Goal: Task Accomplishment & Management: Complete application form

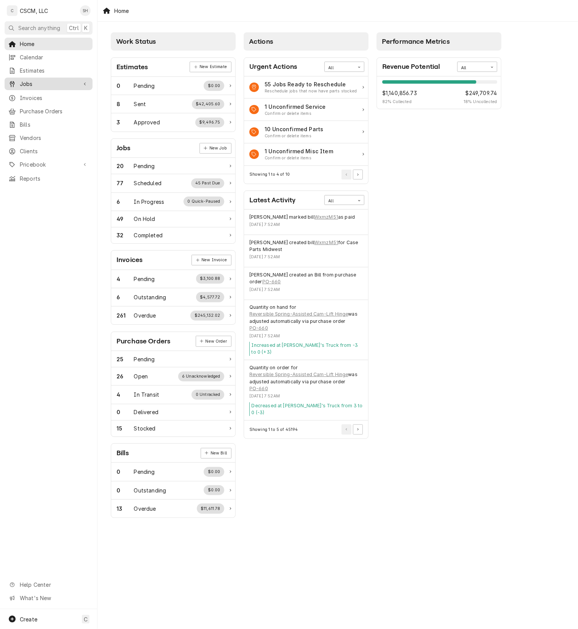
click at [49, 83] on span "Jobs" at bounding box center [48, 84] width 57 height 8
click at [46, 95] on span "Jobs" at bounding box center [54, 97] width 69 height 8
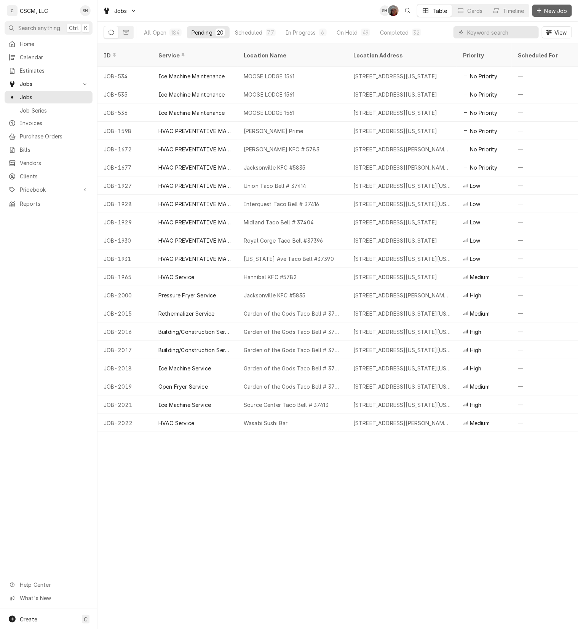
click at [546, 12] on span "New Job" at bounding box center [556, 11] width 26 height 8
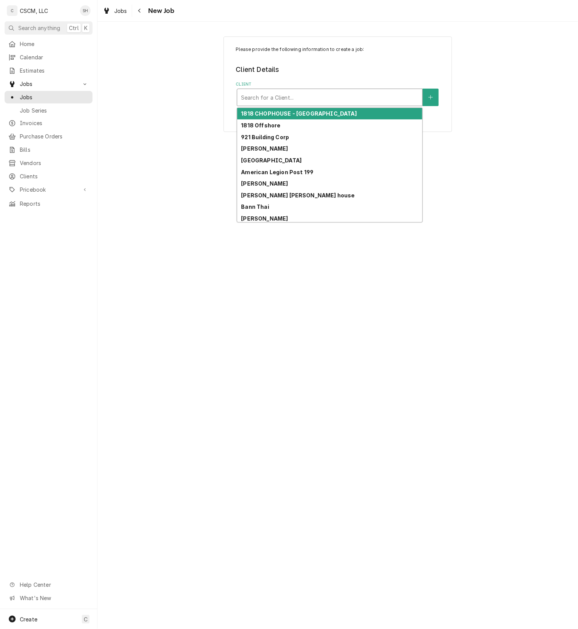
click at [397, 100] on div "Client" at bounding box center [329, 98] width 177 height 14
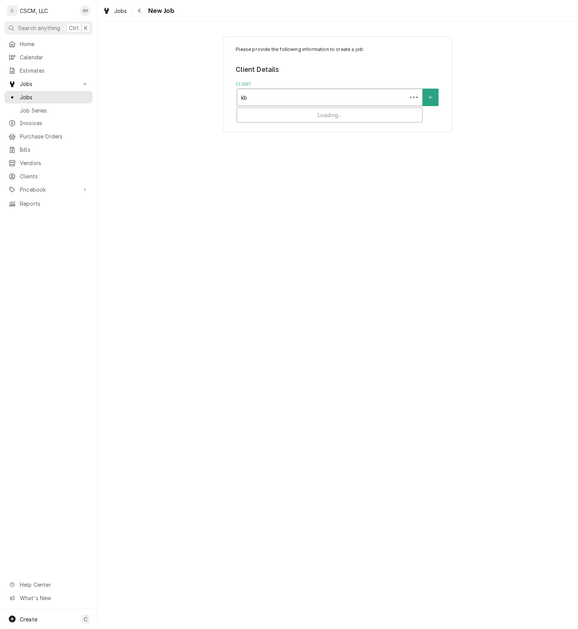
type input "kbp"
click at [399, 115] on div "KBP Foods" at bounding box center [329, 114] width 185 height 12
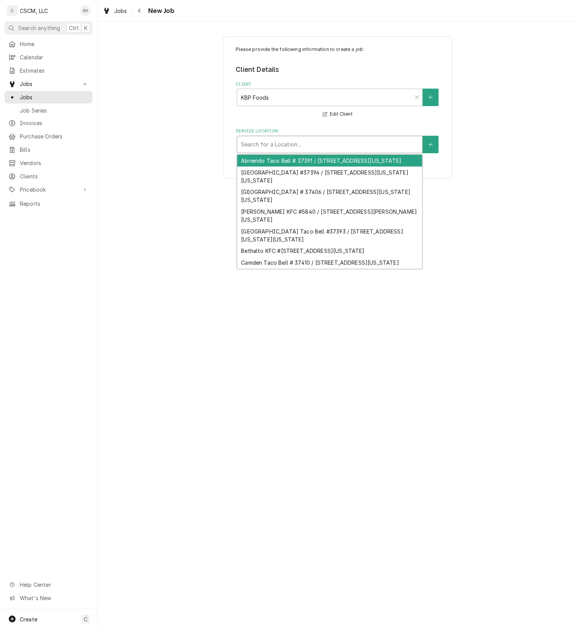
click at [375, 150] on div "Service Location" at bounding box center [329, 145] width 177 height 14
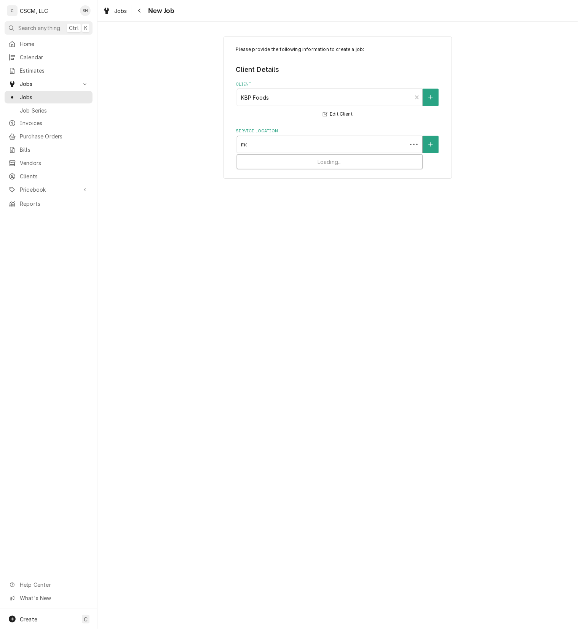
type input "mcc"
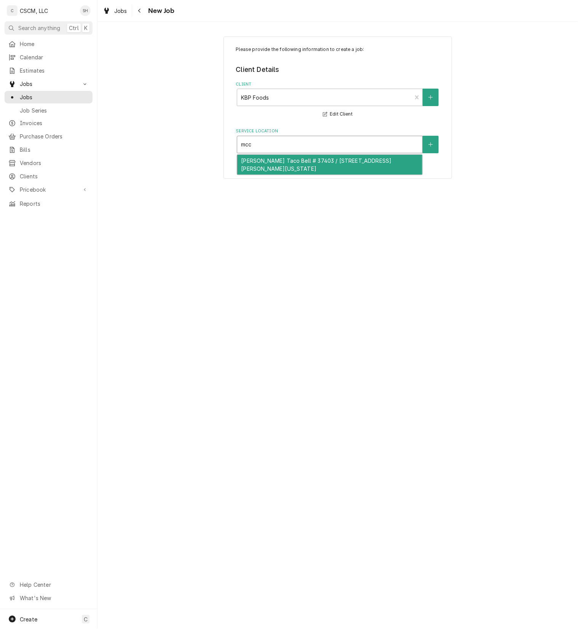
click at [354, 164] on div "McCulloch Taco Bell # 37403 / 99 S. McCulloch Blvd, Pueblo West, Colorado 81007" at bounding box center [329, 165] width 185 height 20
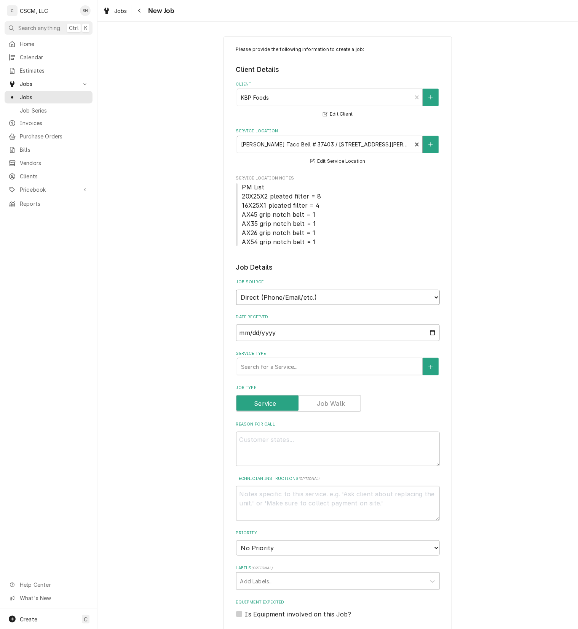
click at [320, 299] on select "Direct (Phone/Email/etc.) Other" at bounding box center [338, 297] width 204 height 15
select select "100"
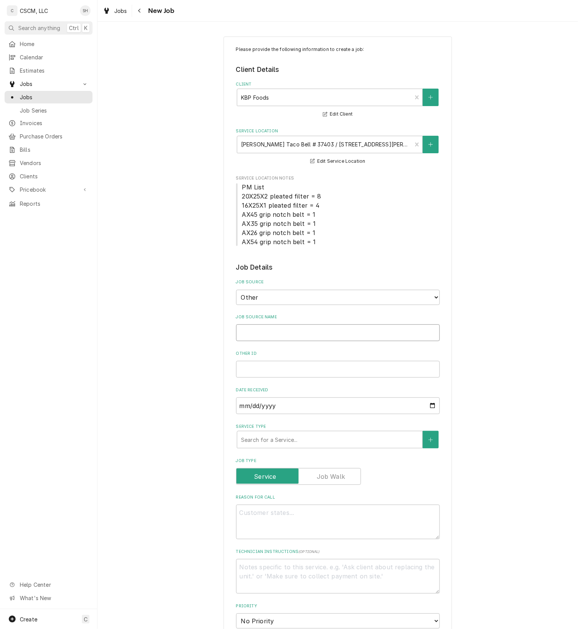
click at [321, 341] on input "Job Source Name" at bounding box center [338, 333] width 204 height 17
type textarea "x"
type input "V"
type textarea "x"
type input "Ve"
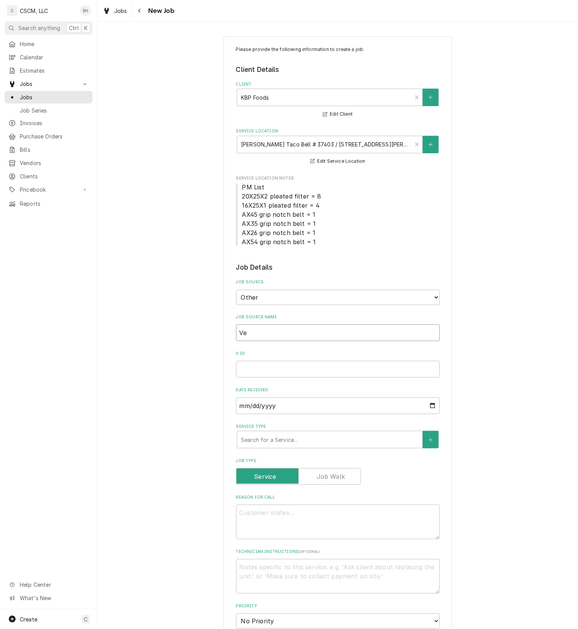
type textarea "x"
type input "Veri"
type textarea "x"
type input "Verid"
type textarea "x"
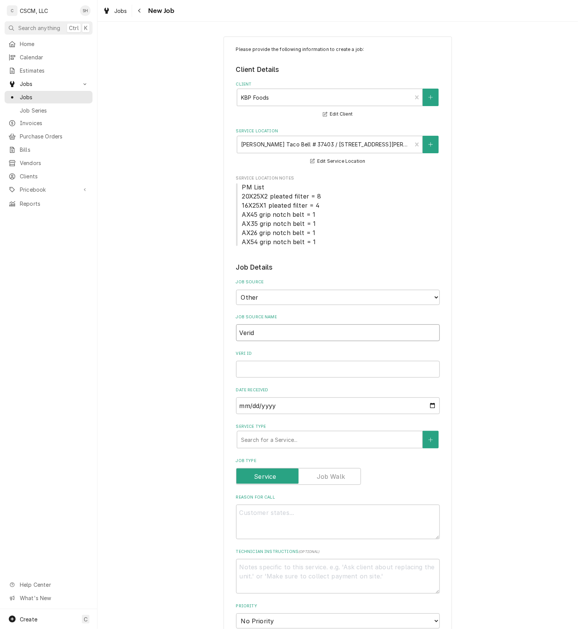
type input "Veri"
type textarea "x"
type input "Veris"
type textarea "x"
type input "Verisa"
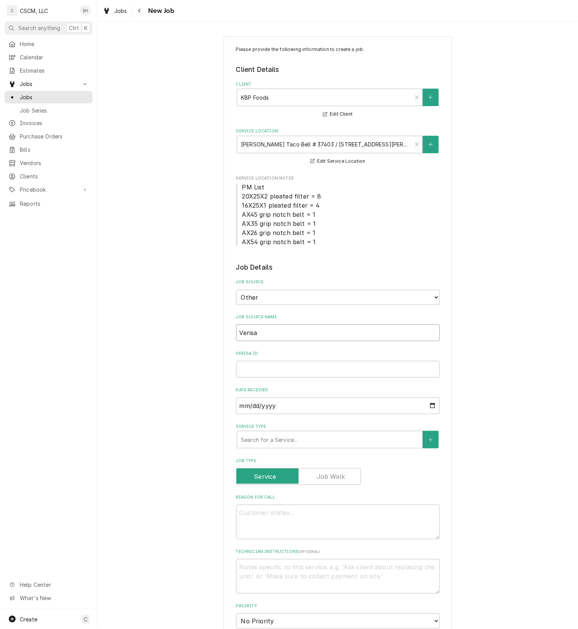
type textarea "x"
type input "Verisae"
paste input "71965425"
type textarea "x"
type input "71965425"
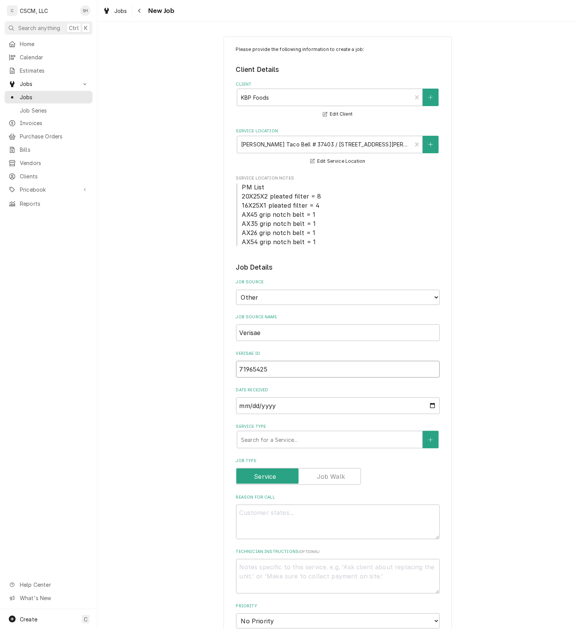
type textarea "x"
type input "71965425"
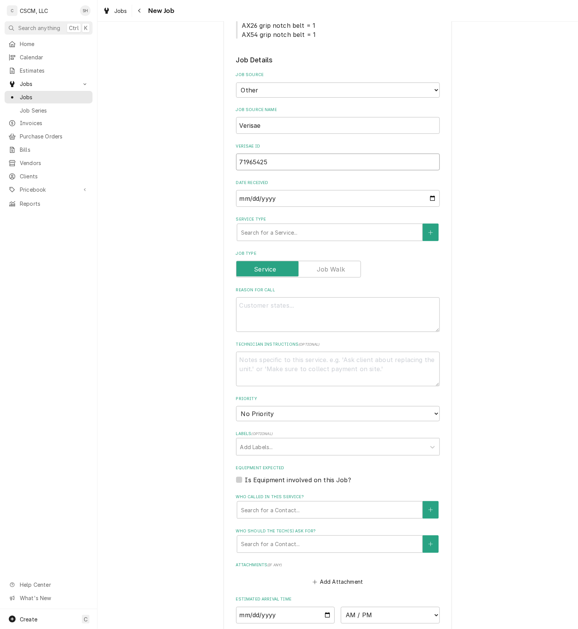
scroll to position [210, 0]
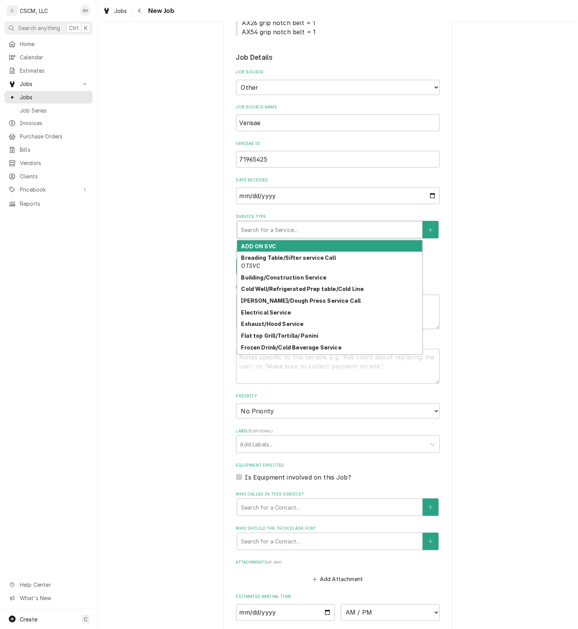
click at [355, 226] on div "Service Type" at bounding box center [329, 230] width 177 height 14
type textarea "x"
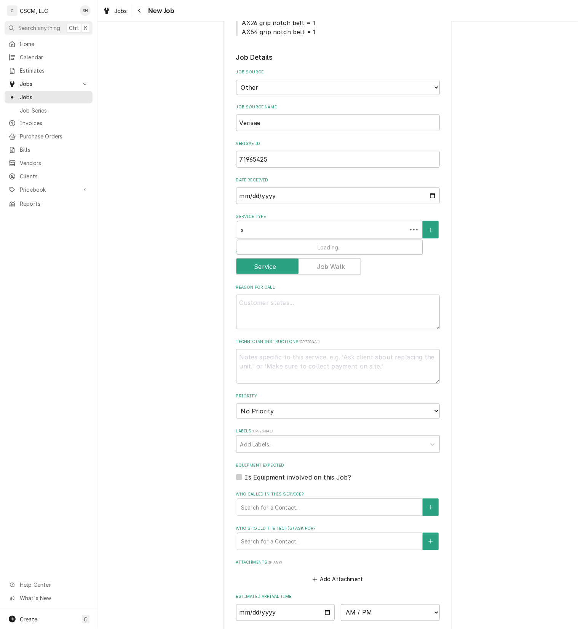
type input "st"
type textarea "x"
type input "ste"
type textarea "x"
type input "stea"
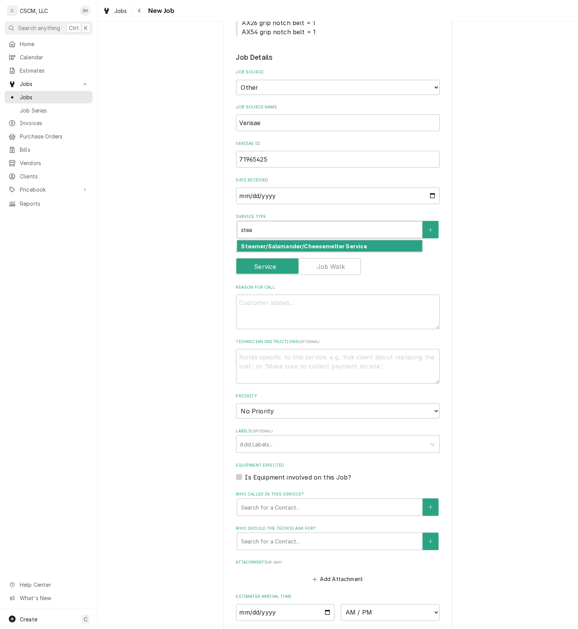
type textarea "x"
type input "steam"
type textarea "x"
type input "steame"
type textarea "x"
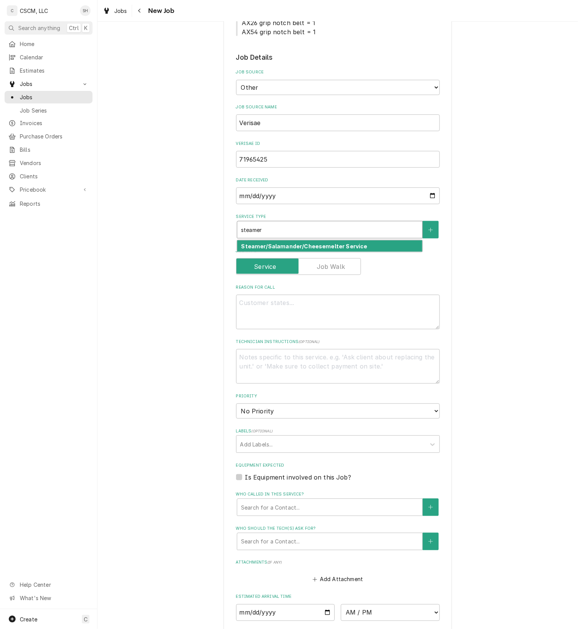
type input "steamer"
type textarea "x"
type input "s"
type textarea "x"
type input "st"
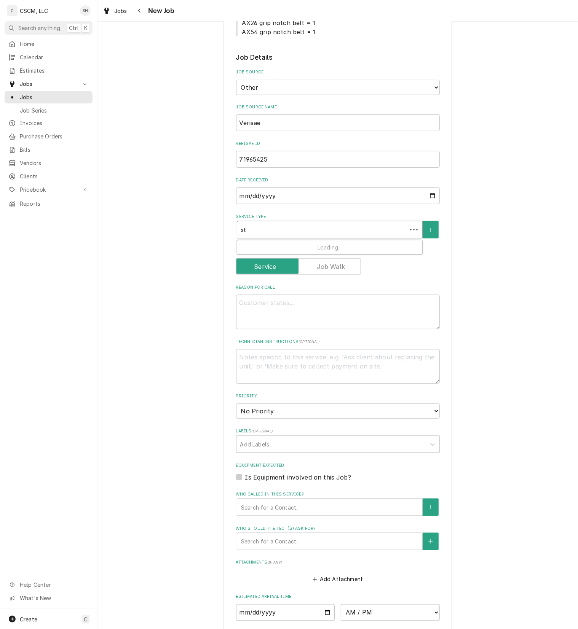
type textarea "x"
type input "ste"
type textarea "x"
type input "stea"
type textarea "x"
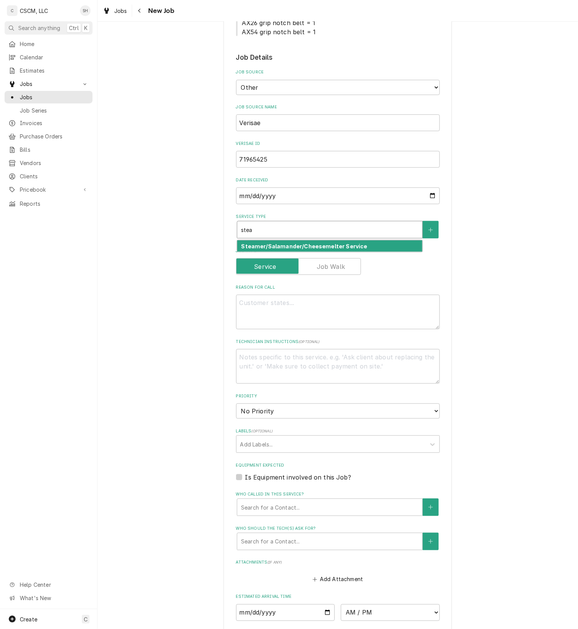
type input "steam"
type textarea "x"
type input "steame"
type textarea "x"
type input "steamer"
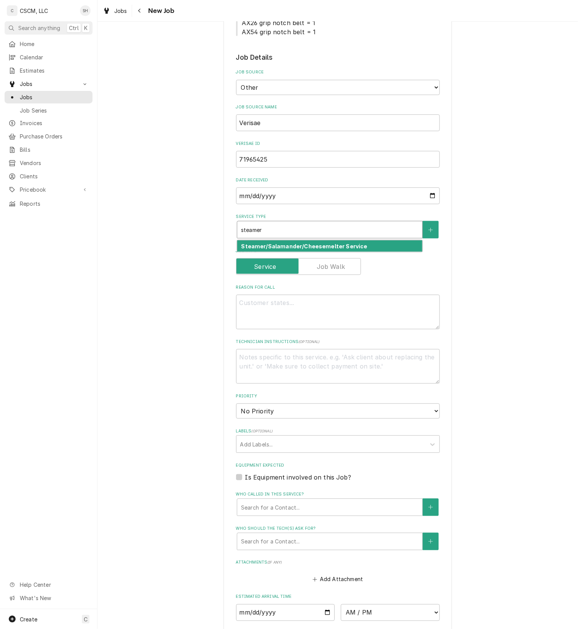
click at [393, 247] on div "Steamer/Salamander/Cheesemelter Service" at bounding box center [329, 246] width 185 height 12
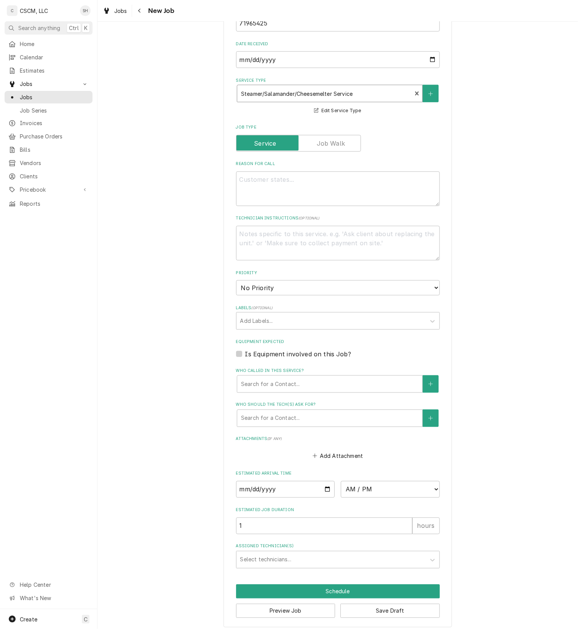
scroll to position [347, 0]
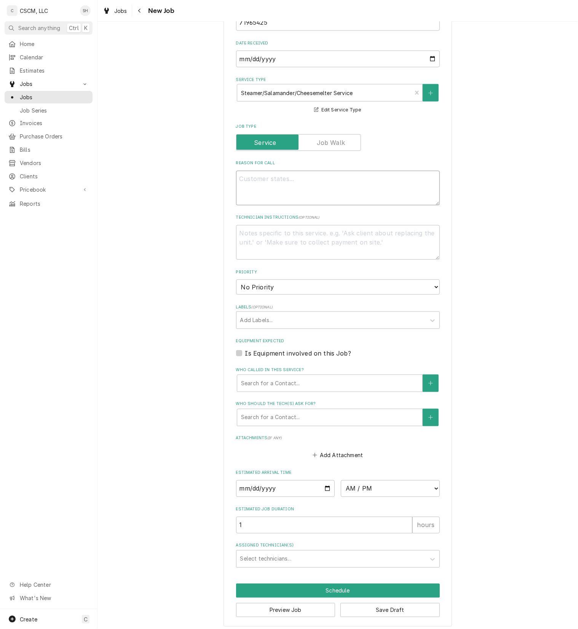
click at [339, 196] on textarea "Reason For Call" at bounding box center [338, 188] width 204 height 35
click at [348, 175] on textarea "Reason For Call" at bounding box center [338, 188] width 204 height 35
paste textarea "Not steaming throughly"
type textarea "x"
type textarea "Not steaming throughly"
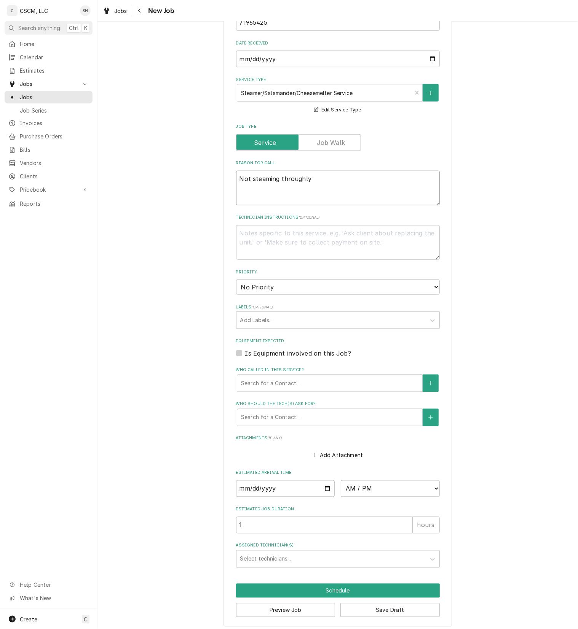
type textarea "x"
type textarea "Not steaming throughly"
type textarea "x"
type textarea "Not steaming throughly N"
type textarea "x"
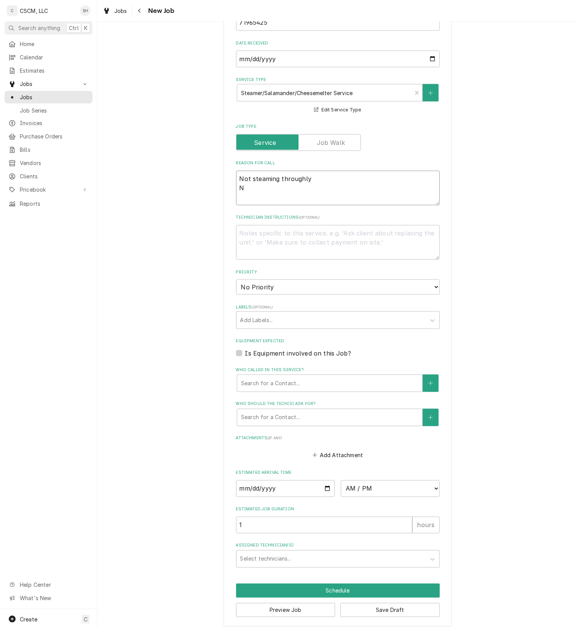
type textarea "Not steaming throughly NT"
type textarea "x"
type textarea "Not steaming throughly NTE"
type textarea "x"
type textarea "Not steaming throughly NTE:"
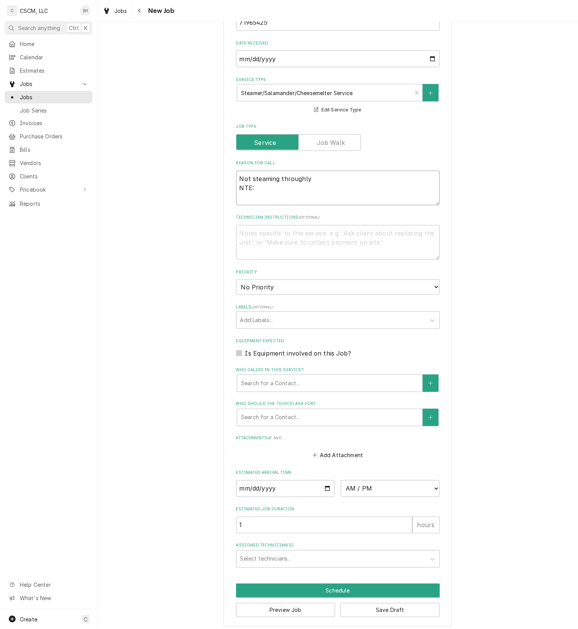
type textarea "x"
type textarea "Not steaming throughly NTE:"
type textarea "x"
type textarea "Not steaming throughly NTE: $"
type textarea "x"
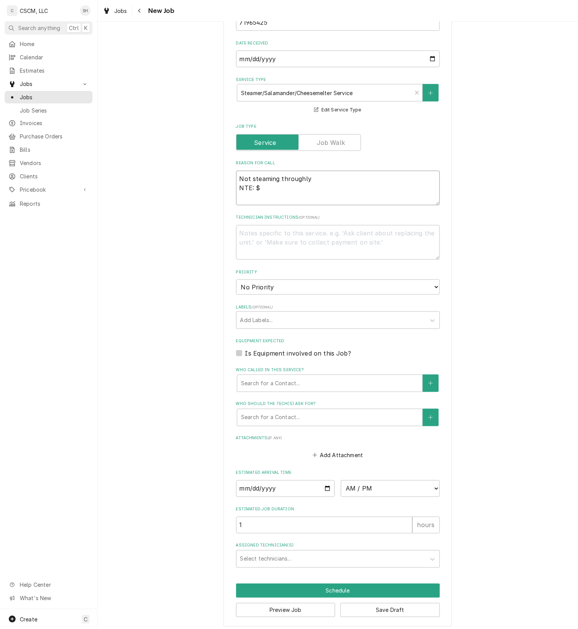
type textarea "Not steaming throughly NTE: $5"
type textarea "x"
type textarea "Not steaming throughly NTE: $50"
type textarea "x"
type textarea "Not steaming throughly NTE: $500"
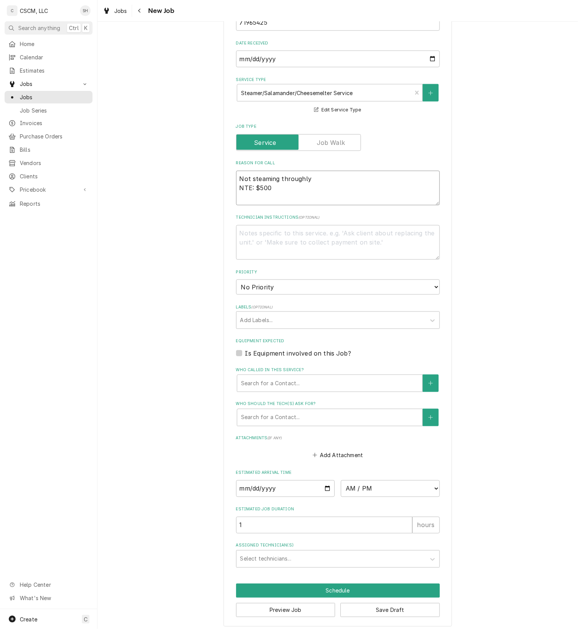
type textarea "x"
type textarea "Not steaming throughly NTE: $500"
type textarea "x"
type textarea "Not steaming throughly NTE: $500"
type textarea "x"
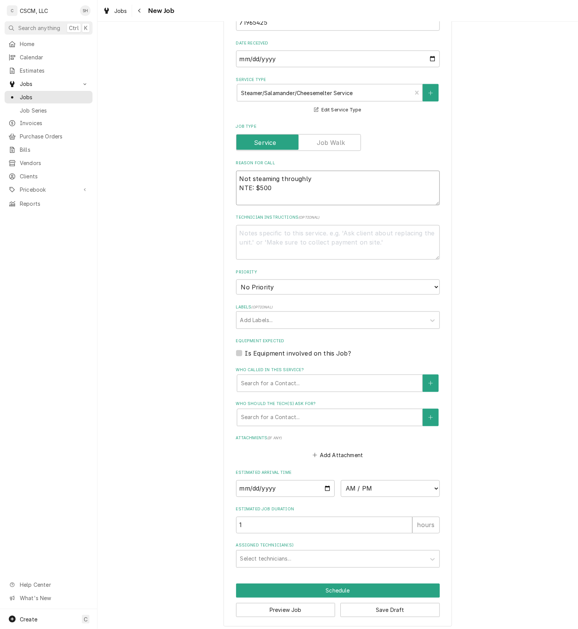
type textarea "Not steaming throughly NTE: $500 p"
type textarea "x"
type textarea "Not steaming throughly NTE: $500 po"
type textarea "x"
type textarea "Not steaming throughly NTE: $500 p"
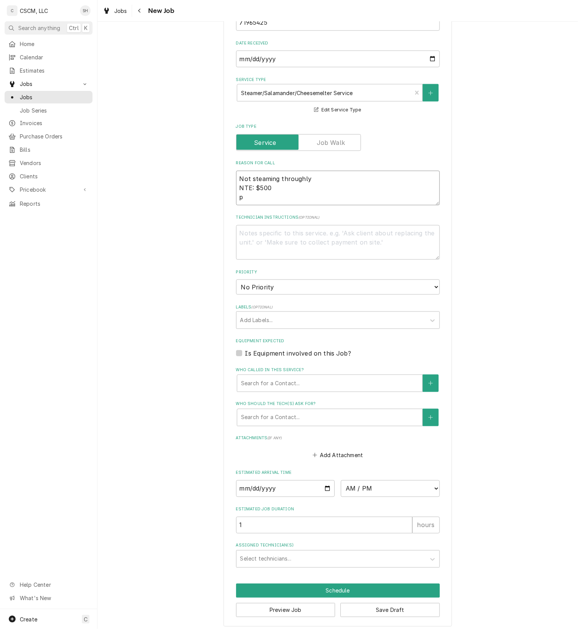
type textarea "x"
type textarea "Not steaming throughly NTE: $500"
type textarea "x"
type textarea "Not steaming throughly NTE: $500 P"
type textarea "x"
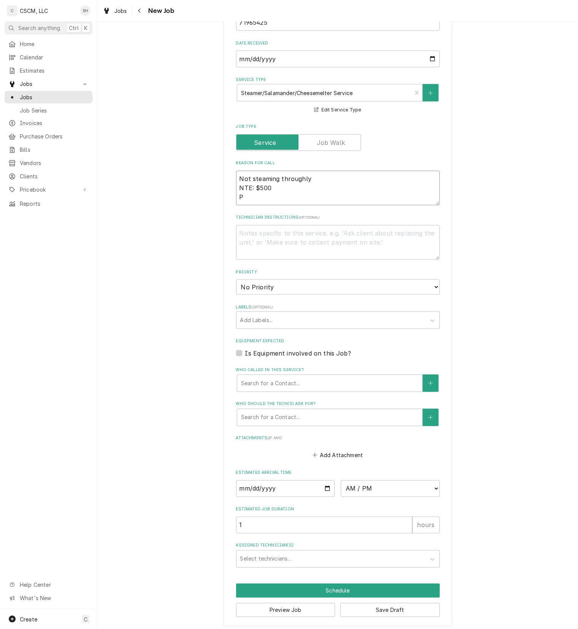
type textarea "Not steaming throughly NTE: $500 PO"
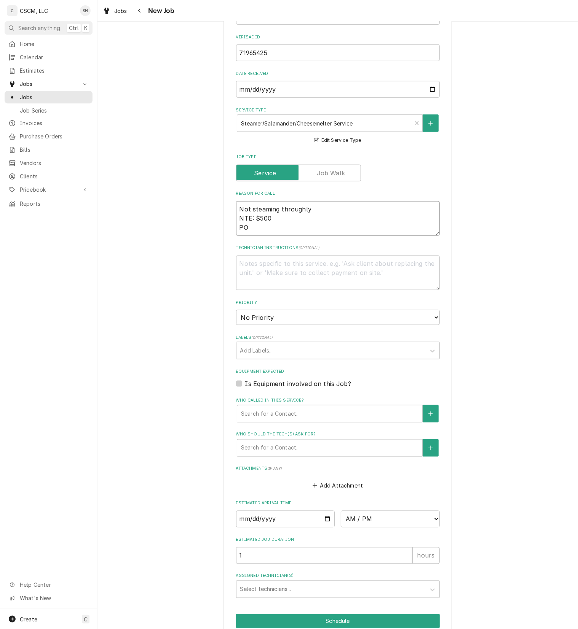
scroll to position [313, 0]
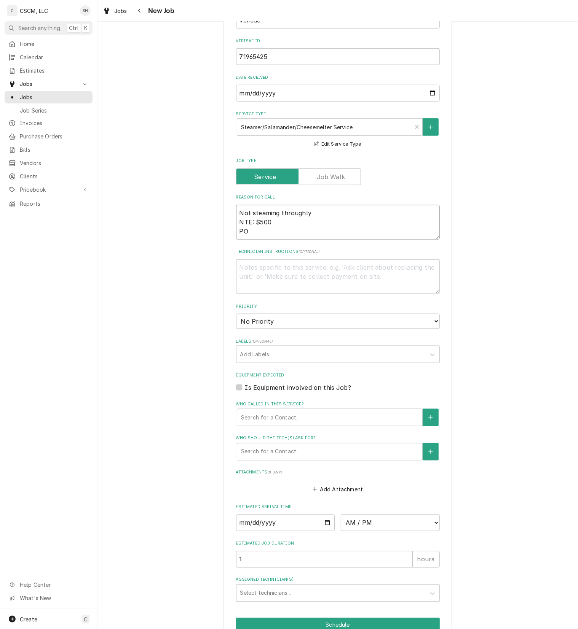
type textarea "x"
type textarea "Not steaming throughly NTE: $500 PO"
type textarea "x"
type textarea "Not steaming throughly NTE: $500 PO #"
type textarea "x"
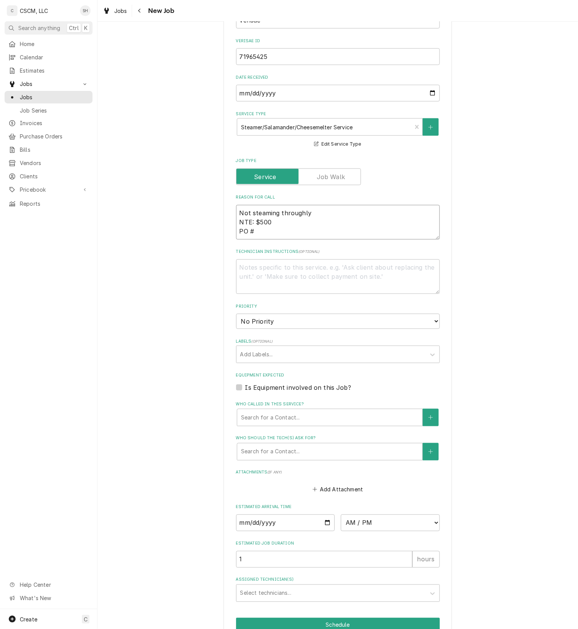
type textarea "Not steaming throughly NTE: $500 PO #"
type textarea "x"
type textarea "Not steaming throughly NTE: $500 PO # 7"
type textarea "x"
type textarea "Not steaming throughly NTE: $500 PO # 71"
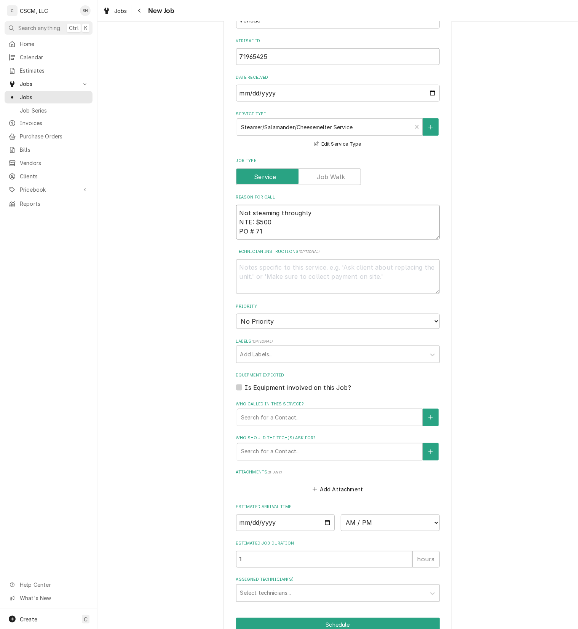
type textarea "x"
type textarea "Not steaming throughly NTE: $500 PO # 719"
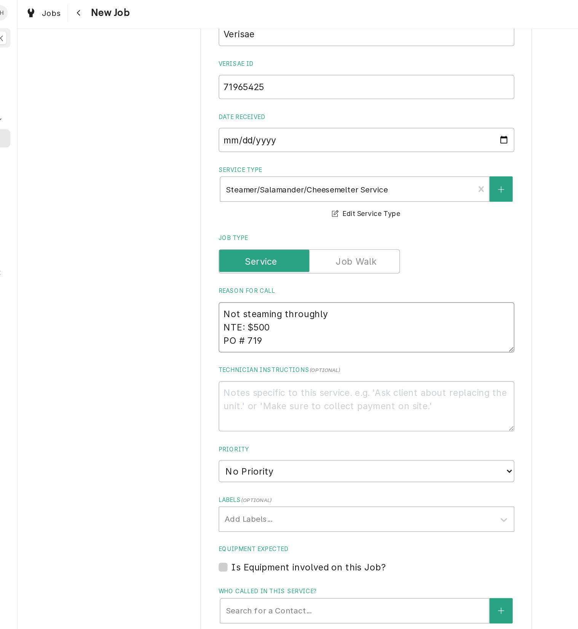
type textarea "x"
type textarea "Not steaming throughly NTE: $500 PO # 7196"
type textarea "x"
type textarea "Not steaming throughly NTE: $500 PO # 71965"
type textarea "x"
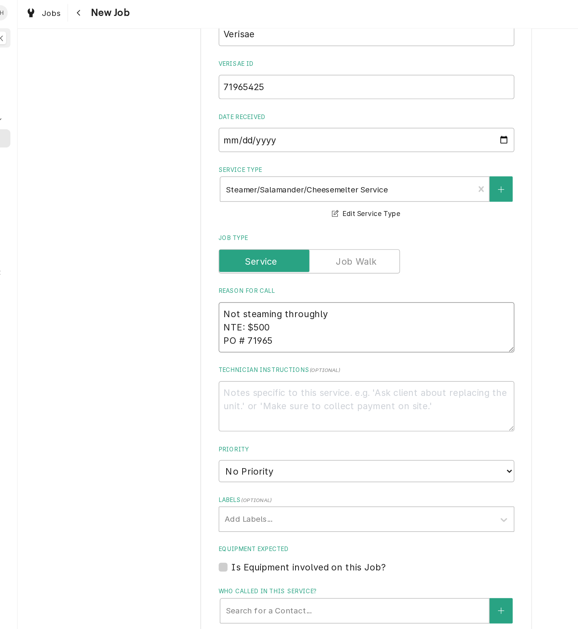
type textarea "Not steaming throughly NTE: $500 PO # 719654"
type textarea "x"
type textarea "Not steaming throughly NTE: $500 PO # 7196542"
type textarea "x"
type textarea "Not steaming throughly NTE: $500 PO # 71965425"
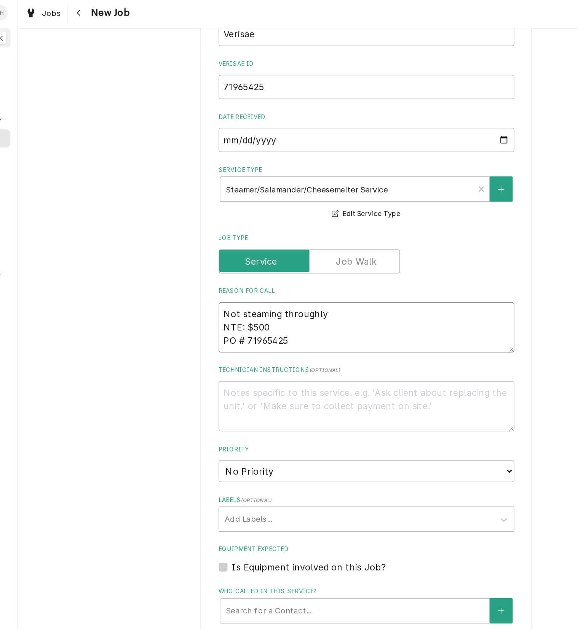
type textarea "x"
type textarea "Not steaming throughly NTE: $500 PO # 71965425"
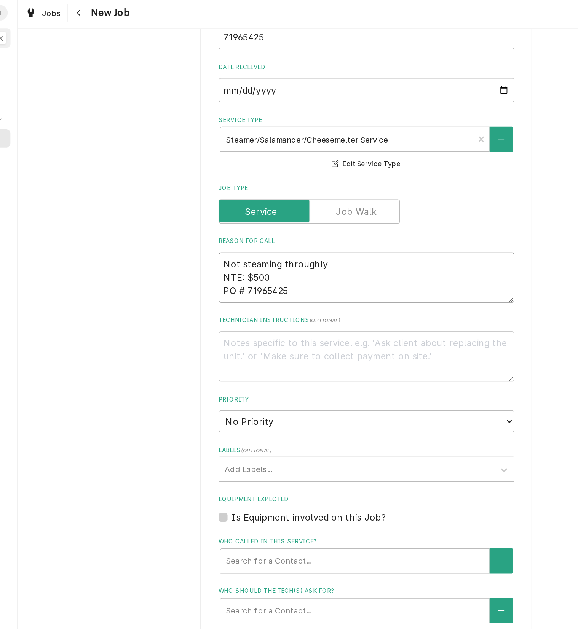
scroll to position [342, 0]
click at [299, 295] on select "No Priority Urgent High Medium Low" at bounding box center [338, 291] width 204 height 15
select select "3"
click at [236, 285] on select "No Priority Urgent High Medium Low" at bounding box center [338, 291] width 204 height 15
type textarea "x"
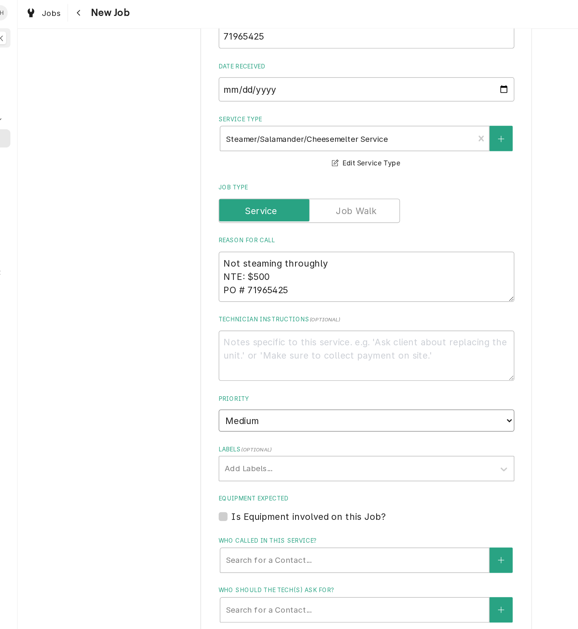
scroll to position [355, 0]
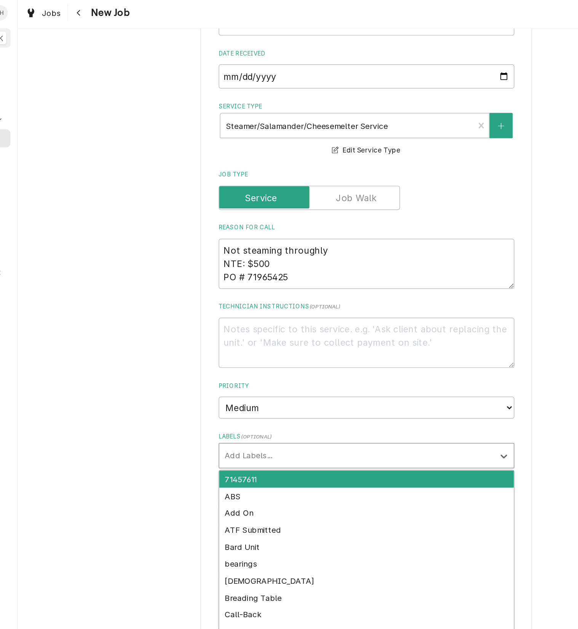
click at [283, 309] on div "Labels" at bounding box center [330, 316] width 181 height 14
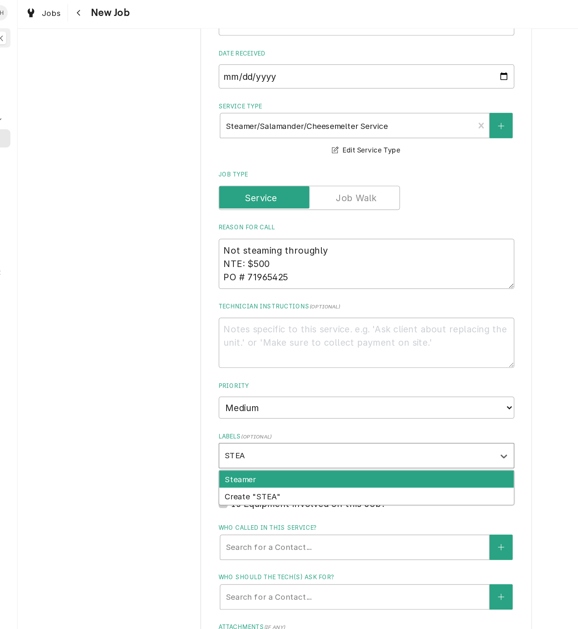
type input "STEAM"
click at [293, 333] on div "Steamer" at bounding box center [337, 332] width 203 height 12
type textarea "x"
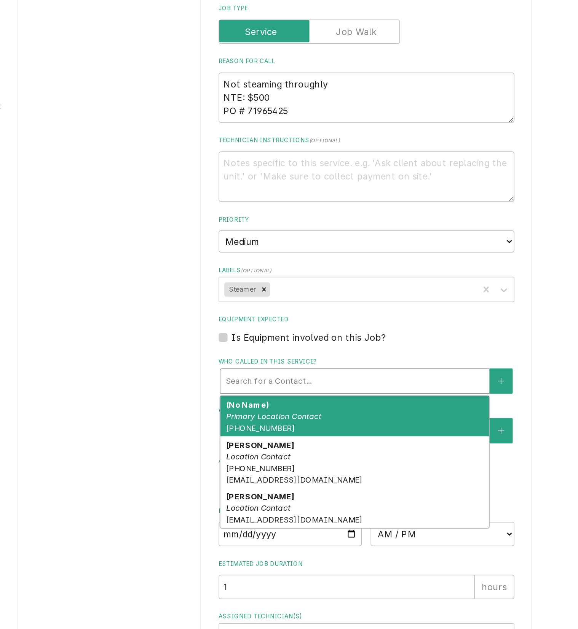
click at [293, 372] on div "Who called in this service?" at bounding box center [329, 379] width 177 height 14
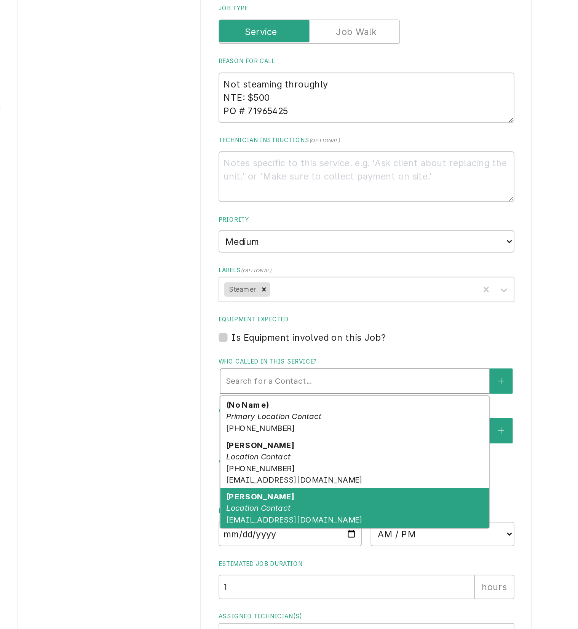
click at [388, 463] on div "Mario Perea Location Contact mperea@kbpbells.com" at bounding box center [329, 467] width 185 height 28
type textarea "x"
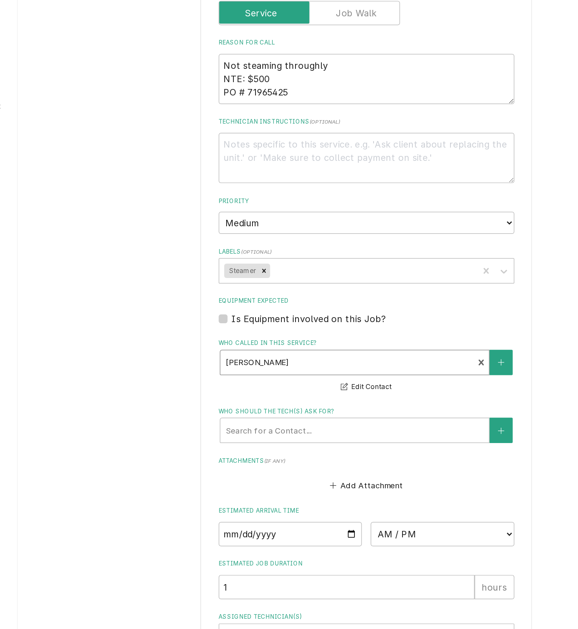
scroll to position [0, 0]
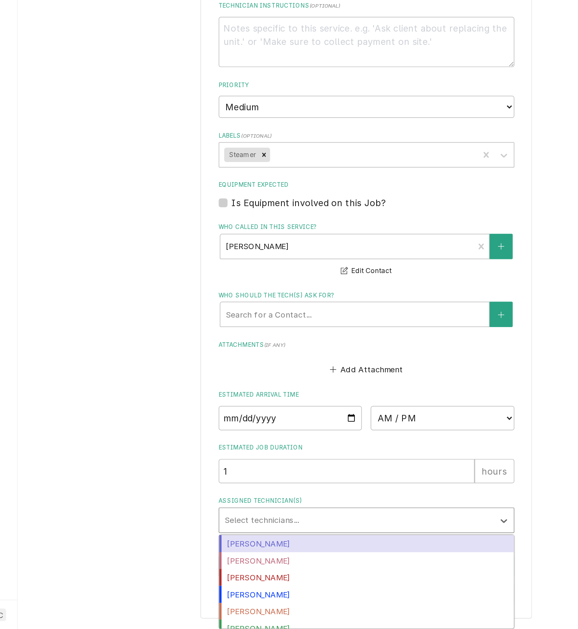
click at [341, 548] on div "Assigned Technician(s)" at bounding box center [330, 555] width 181 height 14
type input "IZ"
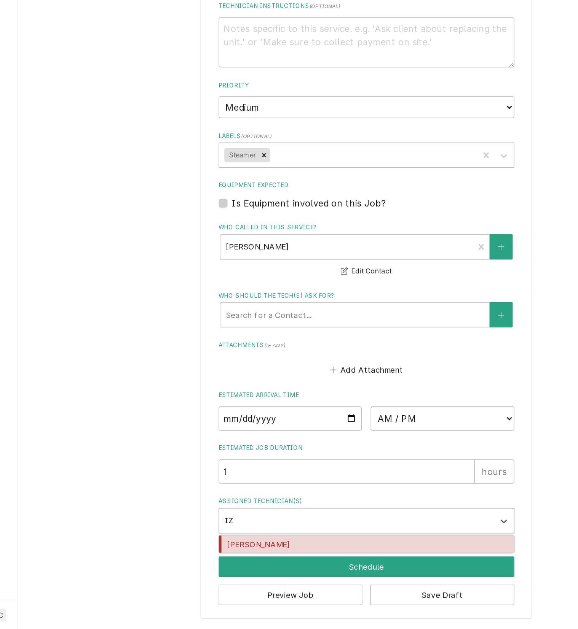
click at [346, 566] on div "Izaia Bain" at bounding box center [337, 571] width 203 height 12
type textarea "x"
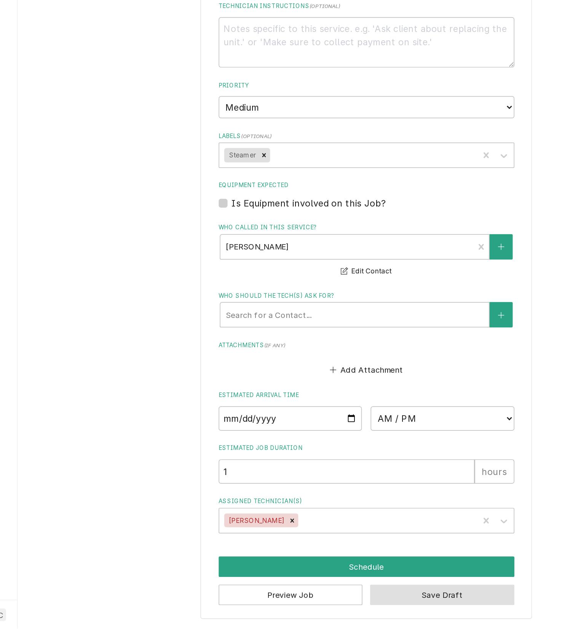
click at [368, 611] on button "Save Draft" at bounding box center [389, 606] width 99 height 14
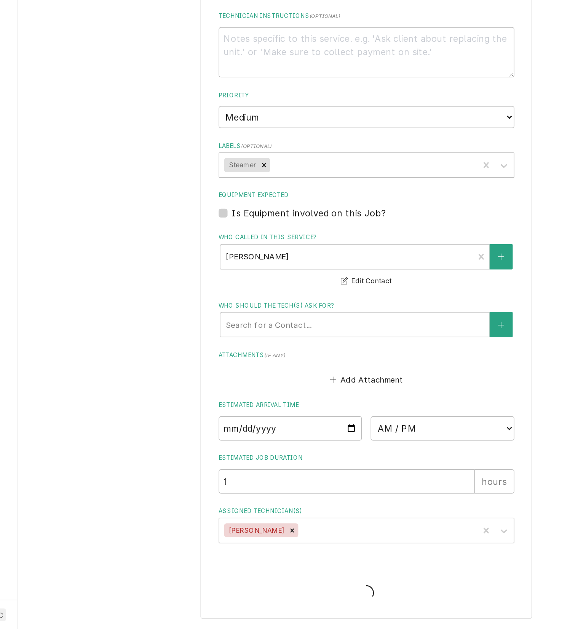
type textarea "x"
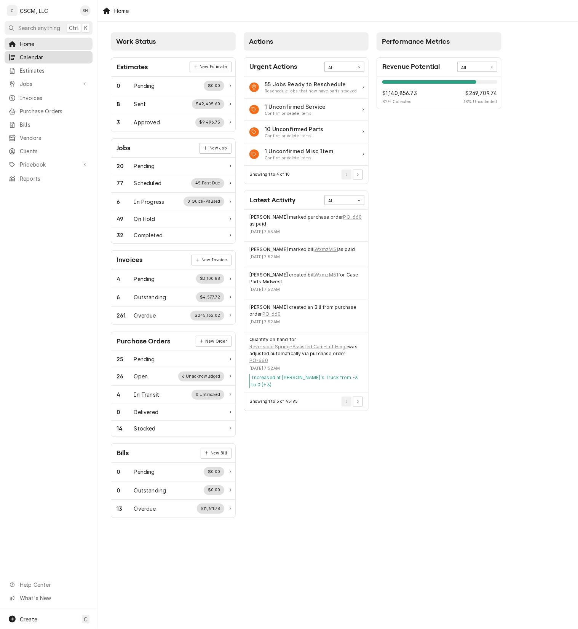
click at [37, 56] on span "Calendar" at bounding box center [54, 57] width 69 height 8
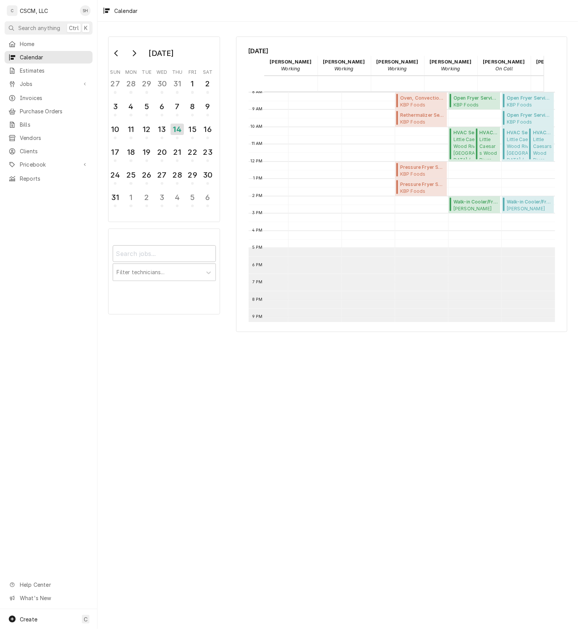
scroll to position [0, 94]
click at [519, 123] on span "KBP Foods Wentzville KFC #5845 / 718 W. Pearce Blvd, Wentzville, Missouri 63385" at bounding box center [528, 122] width 45 height 6
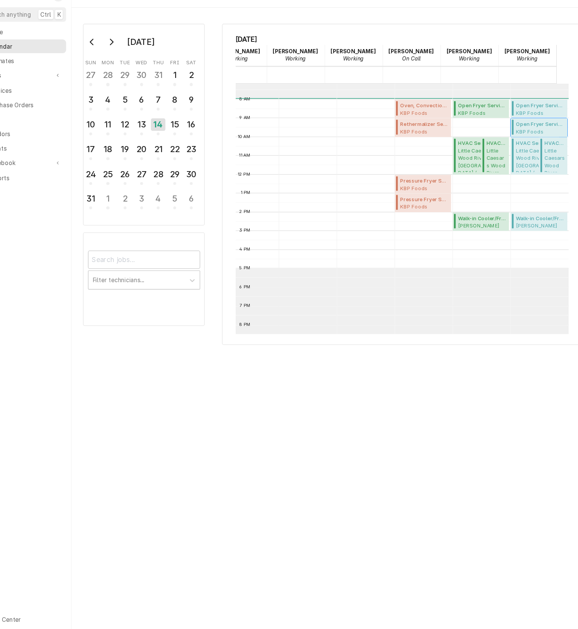
scroll to position [0, 91]
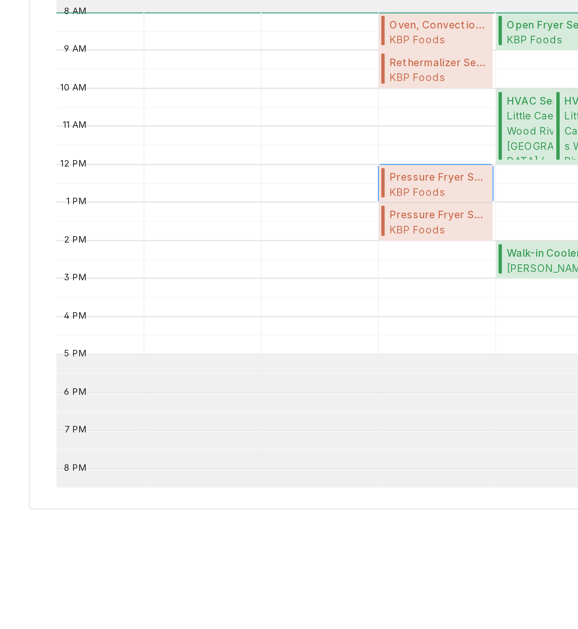
click at [407, 180] on span "Pressure Fryer Service ( Upcoming )" at bounding box center [422, 181] width 45 height 7
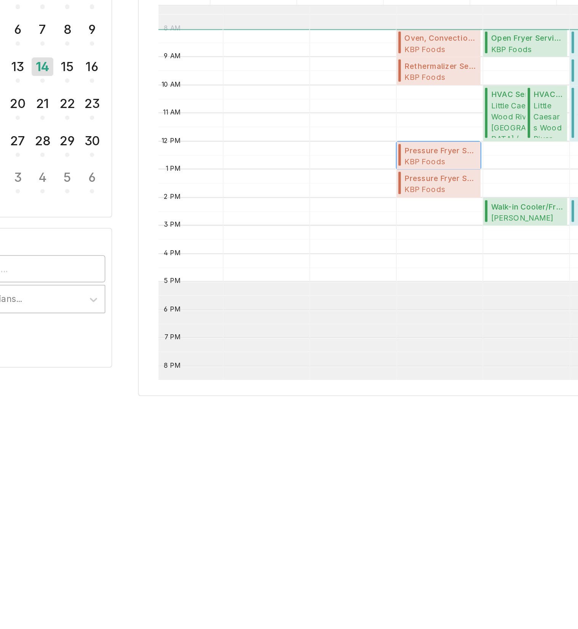
scroll to position [0, 94]
click at [195, 128] on div "15" at bounding box center [192, 129] width 13 height 13
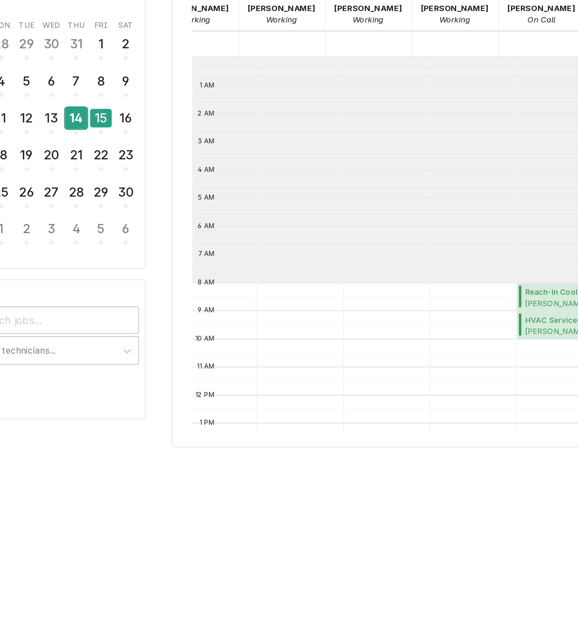
click at [177, 130] on div "14" at bounding box center [176, 129] width 13 height 13
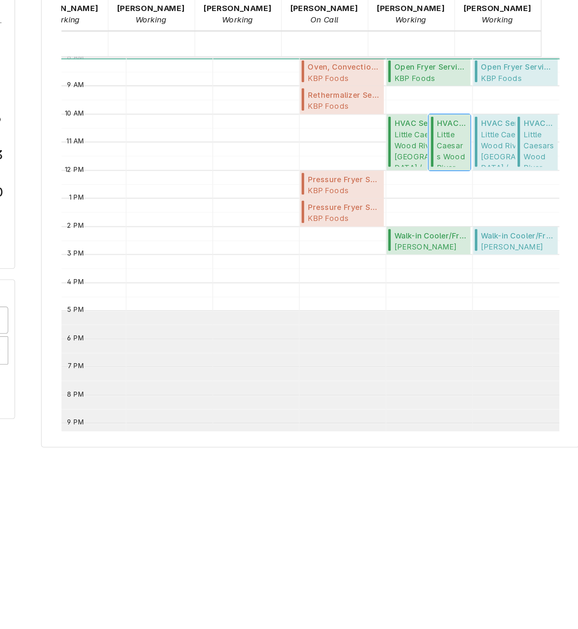
click at [479, 149] on span "Little Caesars Wood River Little Caesars Wood River / 305 East Edwardsville Rd,…" at bounding box center [488, 147] width 19 height 23
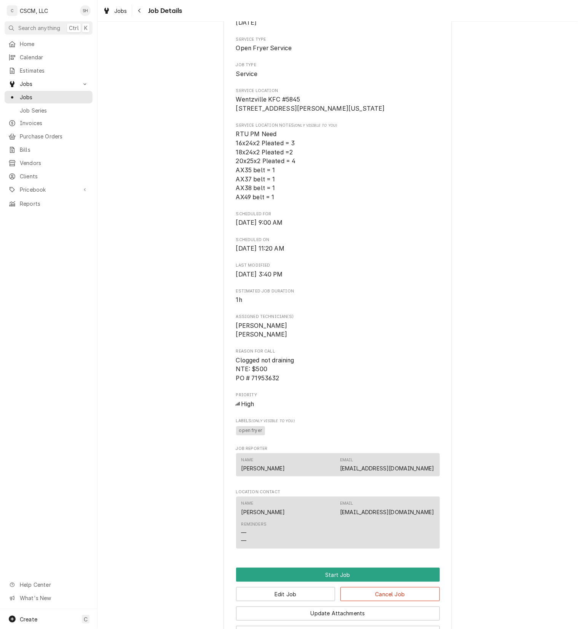
scroll to position [275, 0]
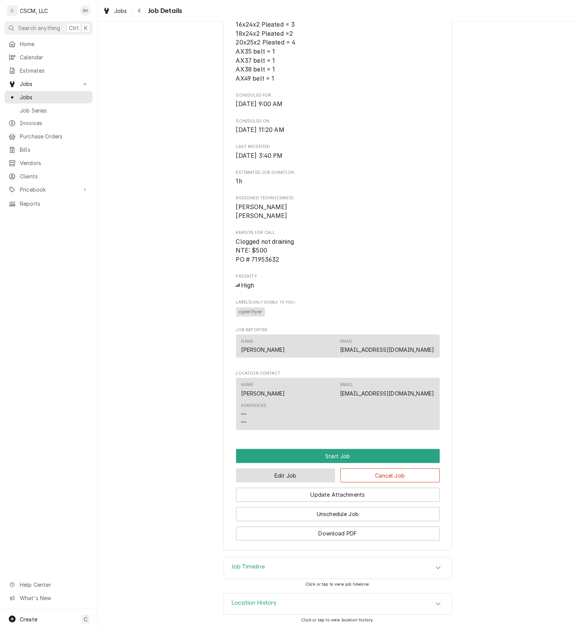
click at [302, 469] on button "Edit Job" at bounding box center [285, 476] width 99 height 14
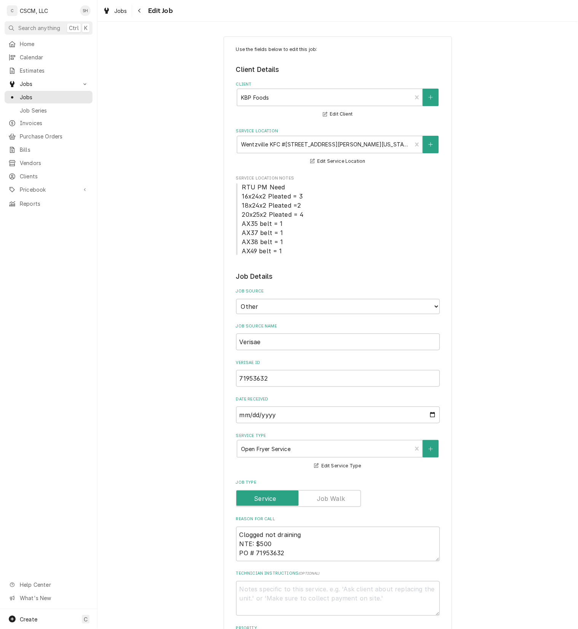
scroll to position [367, 0]
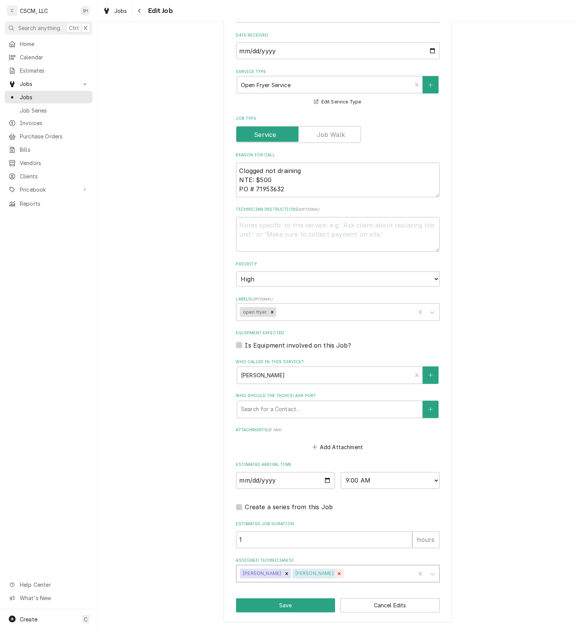
click at [336, 572] on icon "Remove Zackary Bain" at bounding box center [338, 573] width 5 height 5
click at [286, 610] on button "Save" at bounding box center [285, 606] width 99 height 14
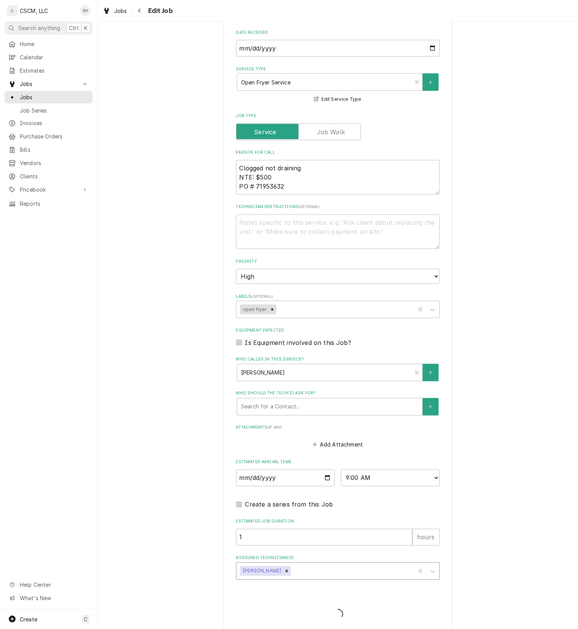
type textarea "x"
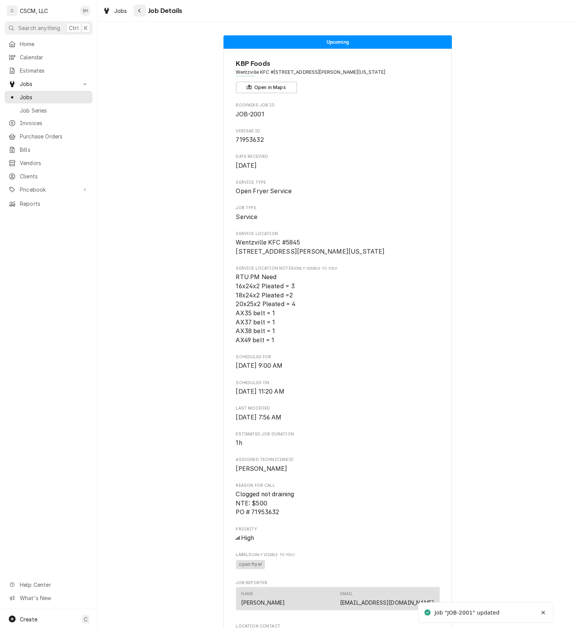
click at [142, 8] on div "Navigate back" at bounding box center [140, 11] width 8 height 8
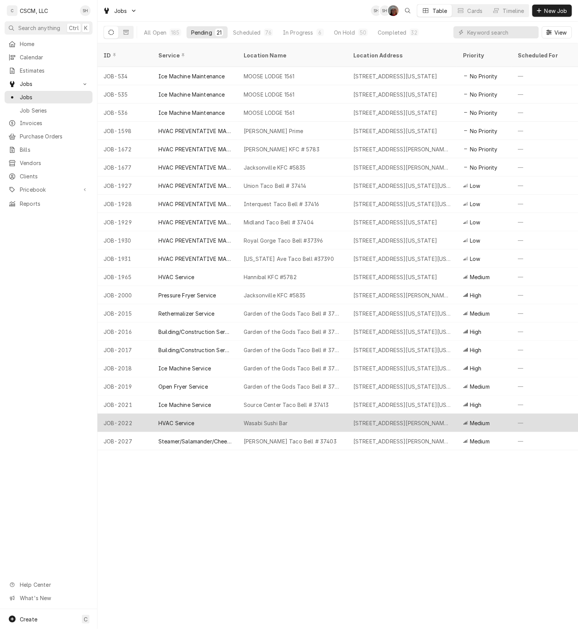
click at [223, 415] on div "HVAC Service" at bounding box center [194, 423] width 85 height 18
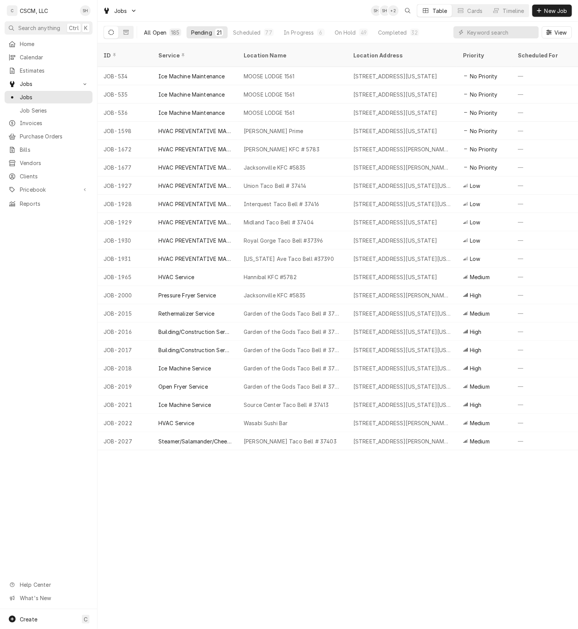
click at [154, 34] on div "All Open" at bounding box center [155, 33] width 22 height 8
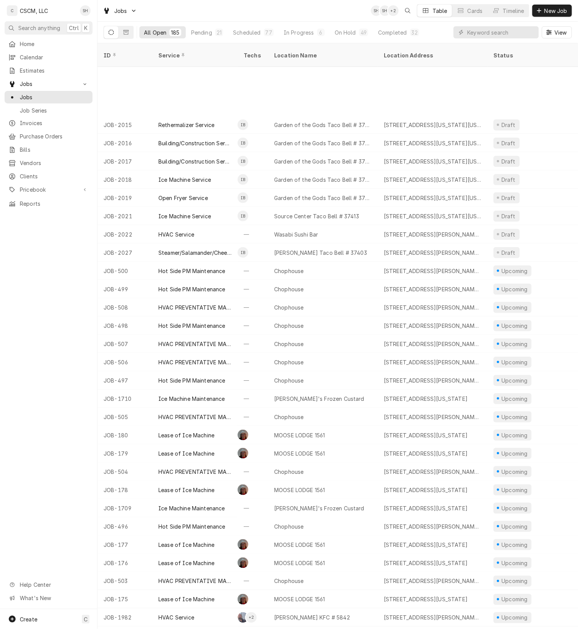
scroll to position [268, 0]
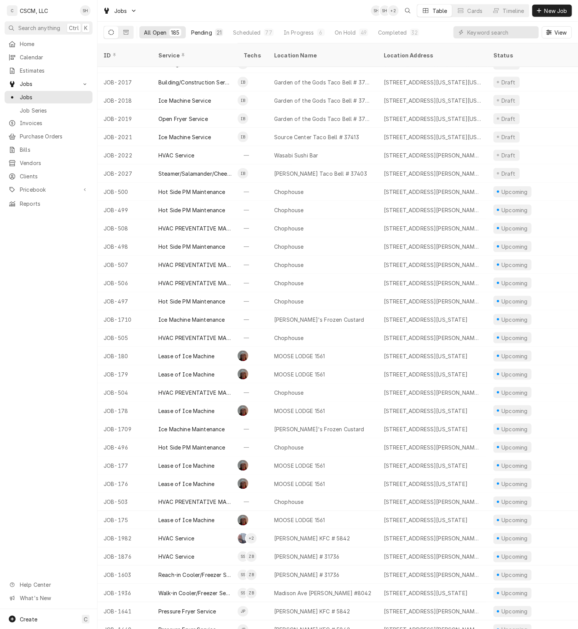
click at [212, 33] on button "Pending 21" at bounding box center [206, 32] width 41 height 12
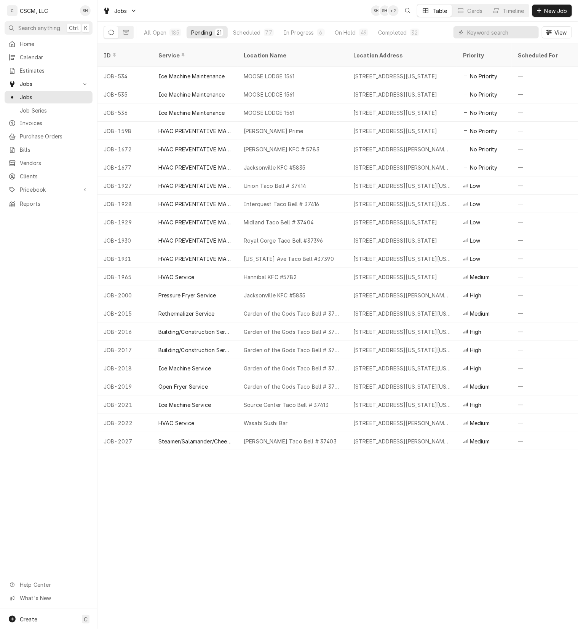
scroll to position [0, 0]
click at [346, 31] on div "On Hold" at bounding box center [344, 33] width 21 height 8
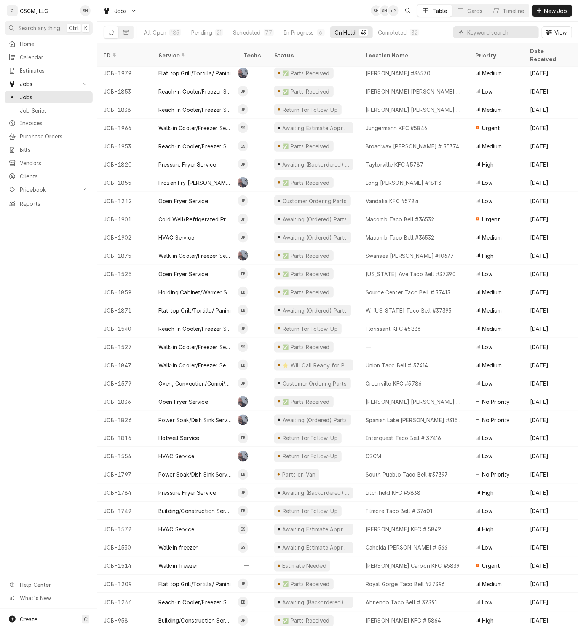
scroll to position [335, 0]
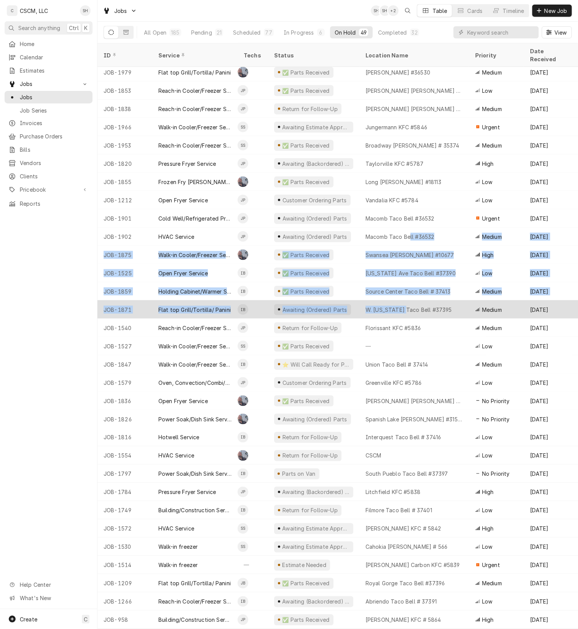
drag, startPoint x: 409, startPoint y: 219, endPoint x: 403, endPoint y: 298, distance: 79.3
click at [403, 297] on tbody "JOB-1974 Reach-in Cooler/Freezer Service JP Awaiting (Ordered) Parts Broadway M…" at bounding box center [337, 15] width 480 height 562
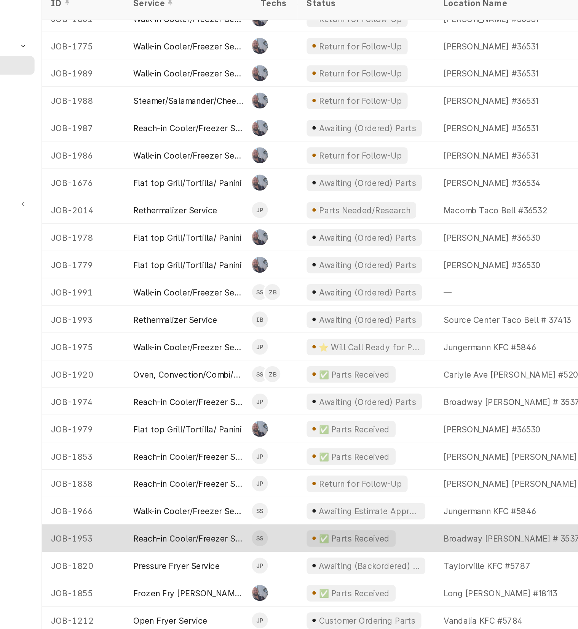
scroll to position [0, 0]
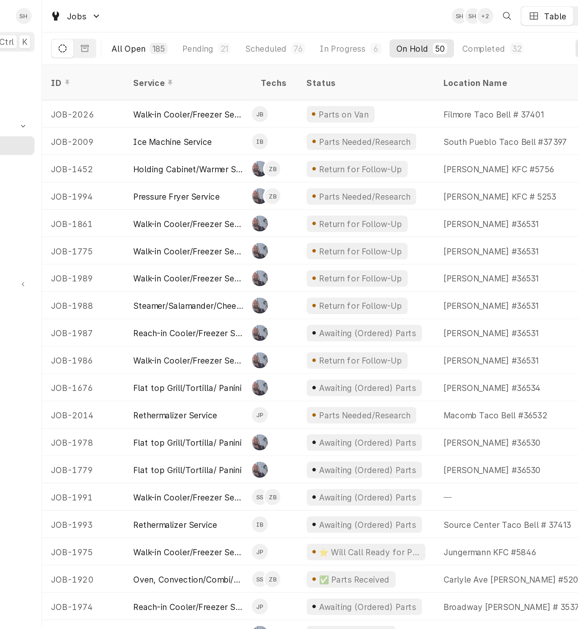
click at [166, 33] on button "All Open 185" at bounding box center [162, 32] width 46 height 12
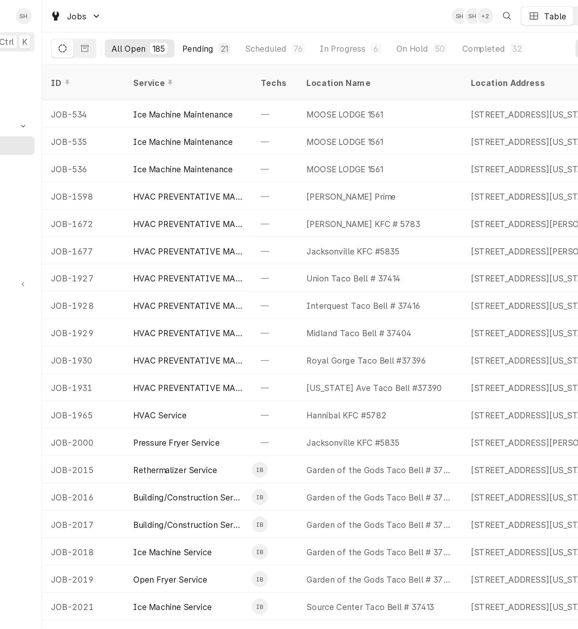
click at [203, 32] on div "Pending" at bounding box center [201, 33] width 21 height 8
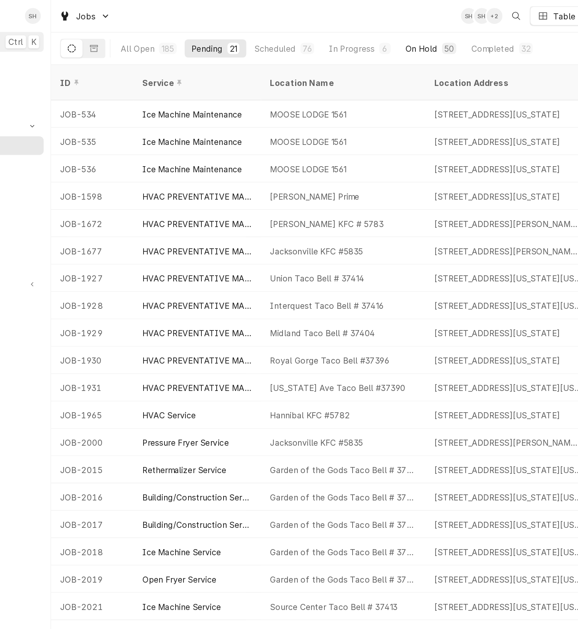
click at [341, 35] on div "On Hold" at bounding box center [344, 33] width 21 height 8
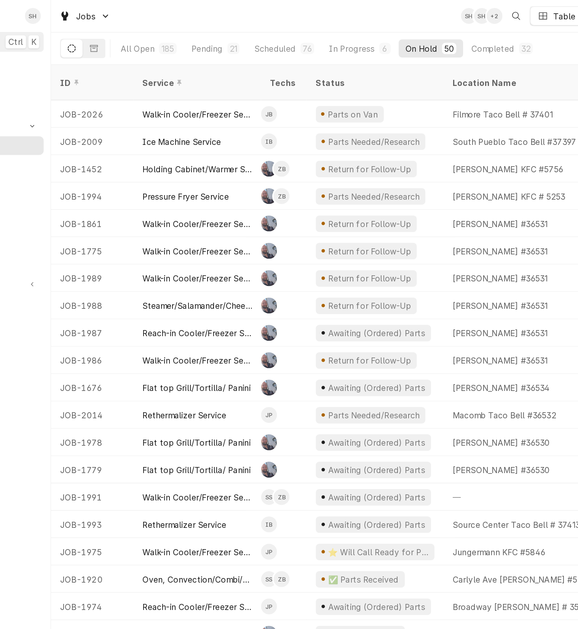
click at [341, 35] on div "On Hold" at bounding box center [344, 33] width 21 height 8
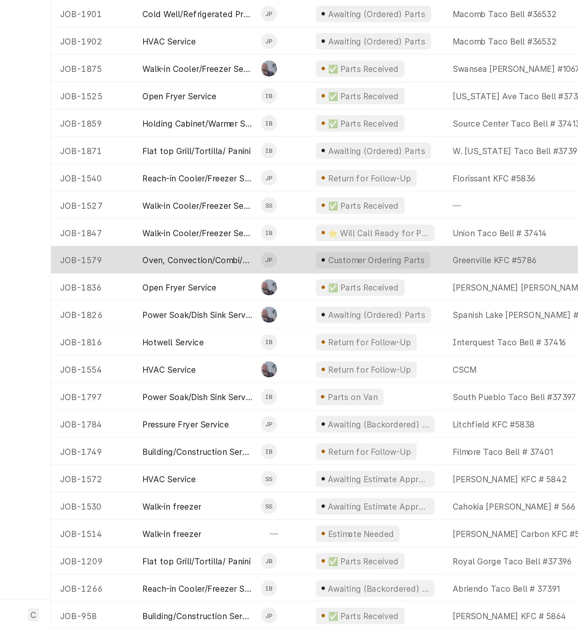
drag, startPoint x: 256, startPoint y: 153, endPoint x: 264, endPoint y: 373, distance: 220.4
click at [264, 374] on td "JP" at bounding box center [252, 383] width 30 height 18
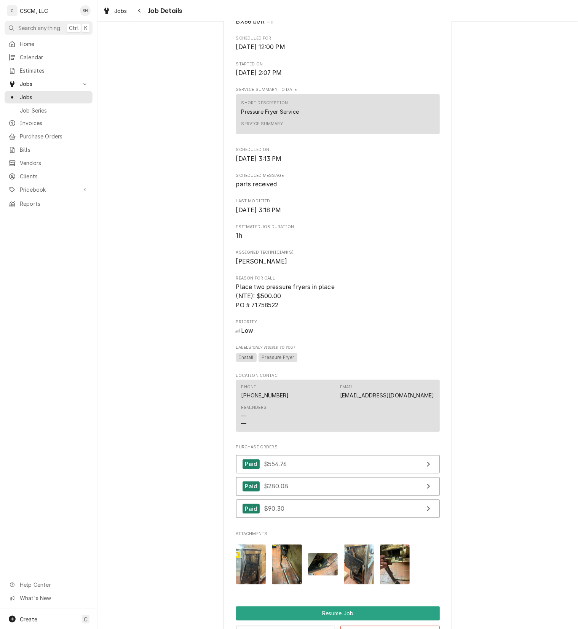
scroll to position [547, 0]
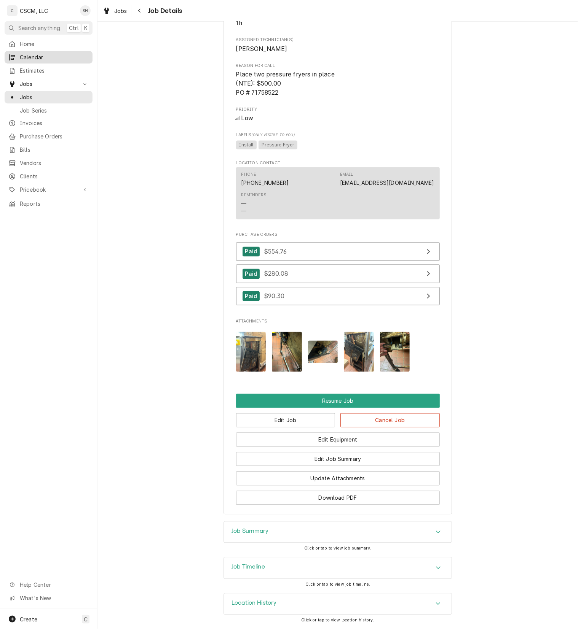
click at [35, 56] on span "Calendar" at bounding box center [54, 57] width 69 height 8
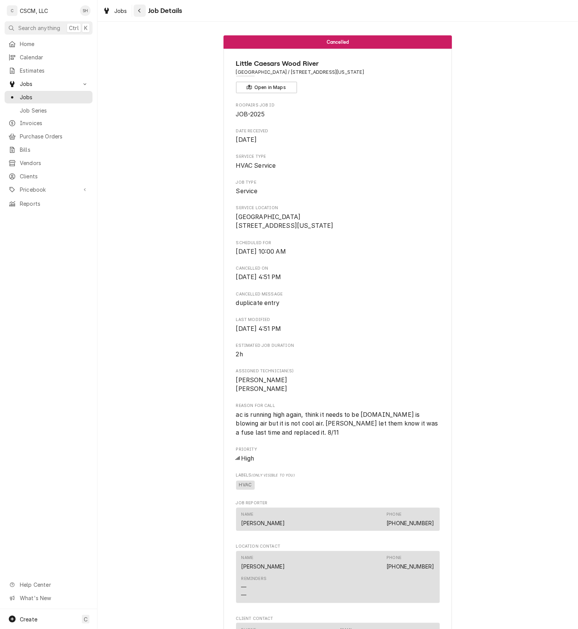
click at [140, 10] on icon "Navigate back" at bounding box center [139, 10] width 3 height 5
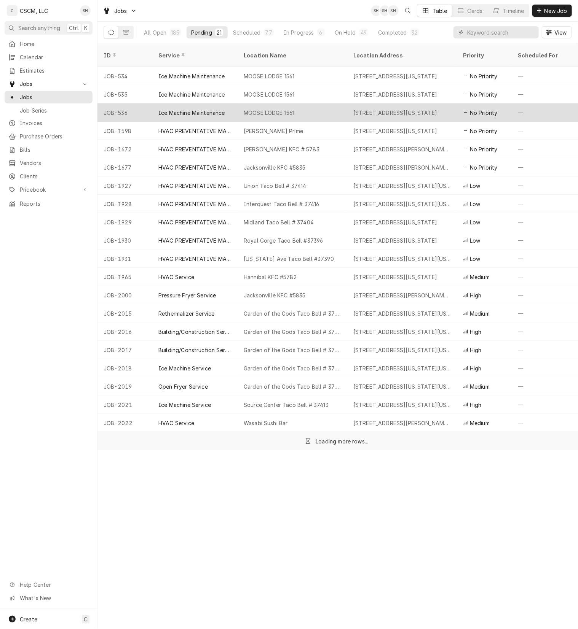
drag, startPoint x: 542, startPoint y: 168, endPoint x: 371, endPoint y: 111, distance: 180.0
click at [371, 111] on tbody "JOB-534 Ice Machine Maintenance [GEOGRAPHIC_DATA] [STREET_ADDRESS][US_STATE] No…" at bounding box center [337, 259] width 480 height 384
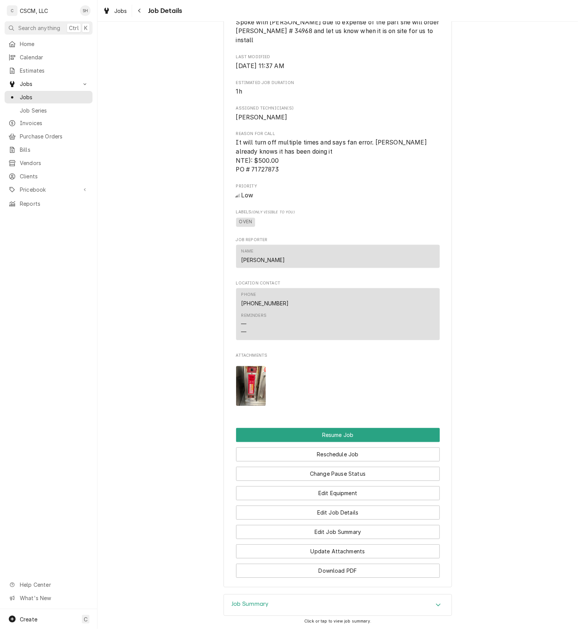
scroll to position [690, 0]
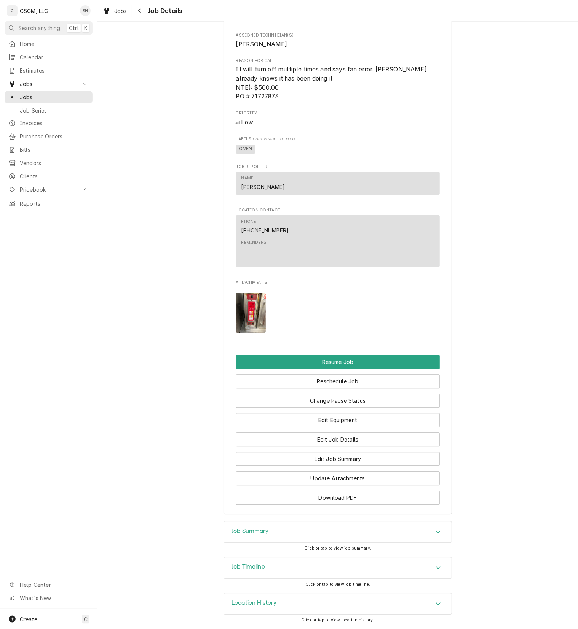
click at [256, 573] on div "Job Timeline" at bounding box center [338, 568] width 228 height 21
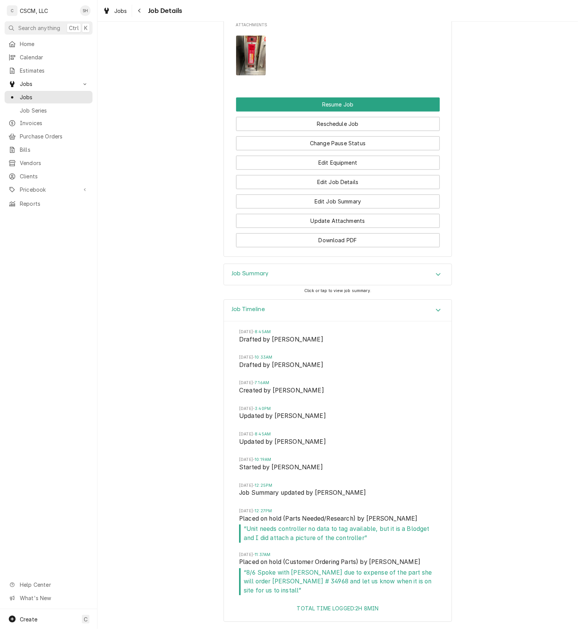
scroll to position [943, 0]
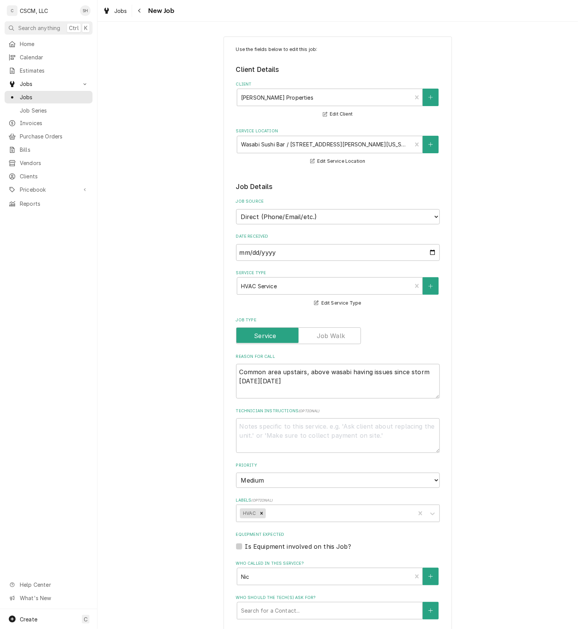
type textarea "x"
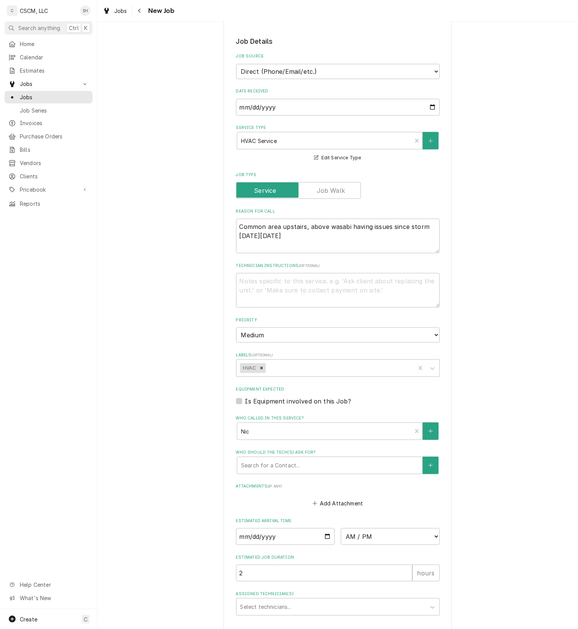
scroll to position [221, 0]
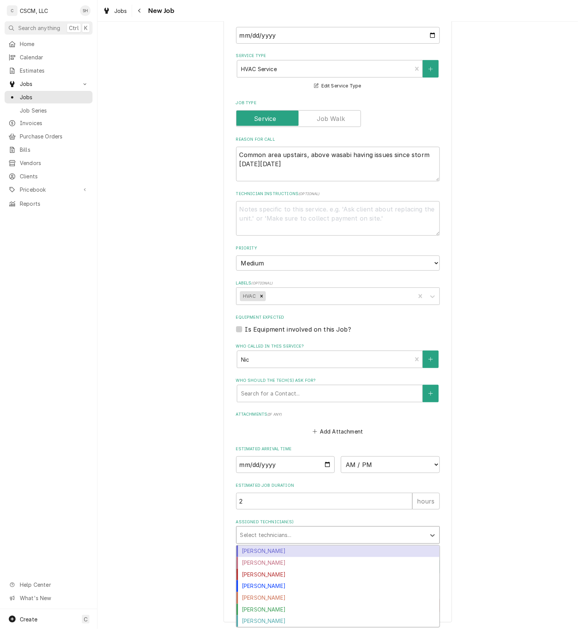
click at [254, 535] on div "Assigned Technician(s)" at bounding box center [330, 535] width 181 height 14
type input "J"
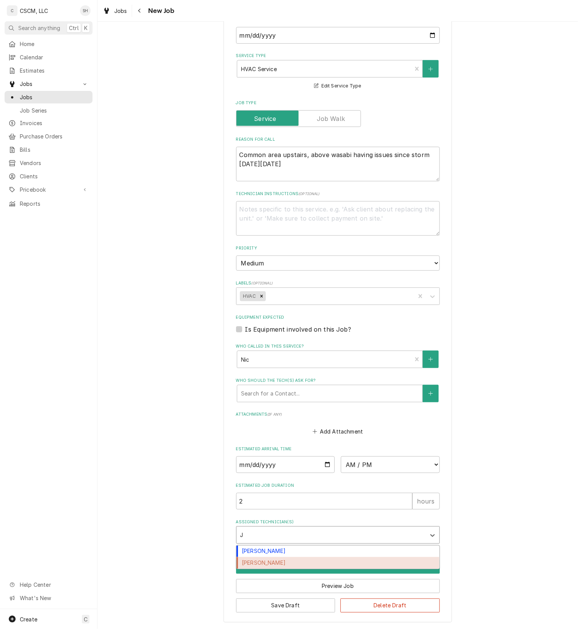
click at [253, 566] on div "[PERSON_NAME]" at bounding box center [337, 563] width 203 height 12
type textarea "x"
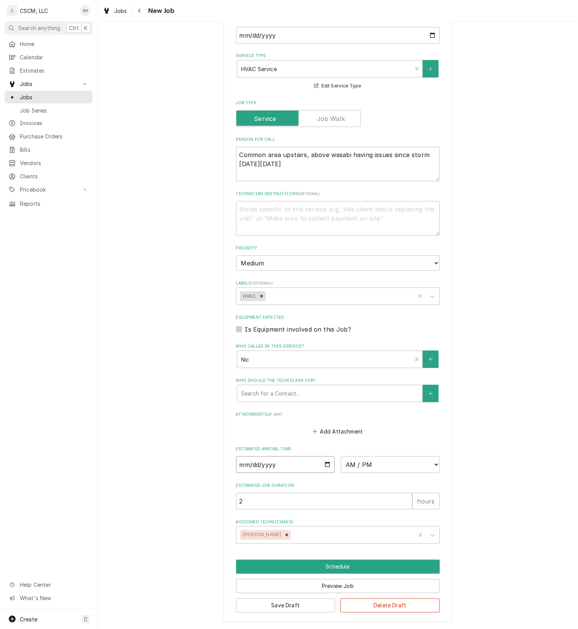
click at [320, 466] on input "Date" at bounding box center [285, 465] width 99 height 17
type textarea "x"
type input "2025-08-14"
type textarea "x"
click at [383, 465] on select "AM / PM 6:00 AM 6:15 AM 6:30 AM 6:45 AM 7:00 AM 7:15 AM 7:30 AM 7:45 AM 8:00 AM…" at bounding box center [390, 465] width 99 height 17
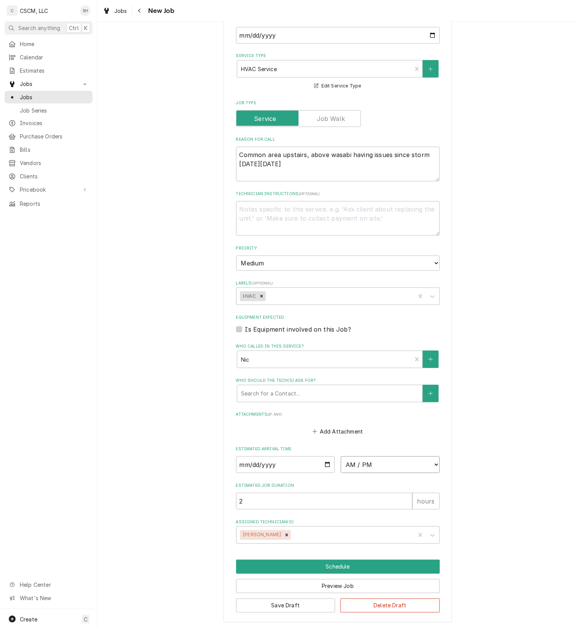
select select "10:00:00"
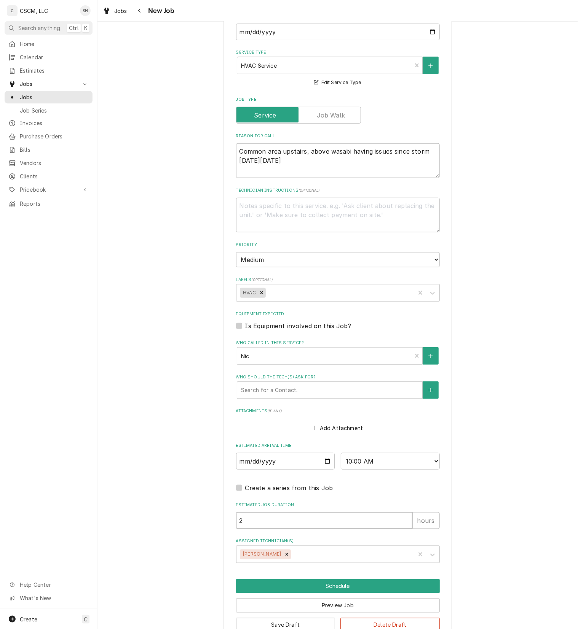
type textarea "x"
type input "1"
click at [400, 525] on input "1" at bounding box center [324, 520] width 176 height 17
click at [374, 590] on button "Schedule" at bounding box center [338, 586] width 204 height 14
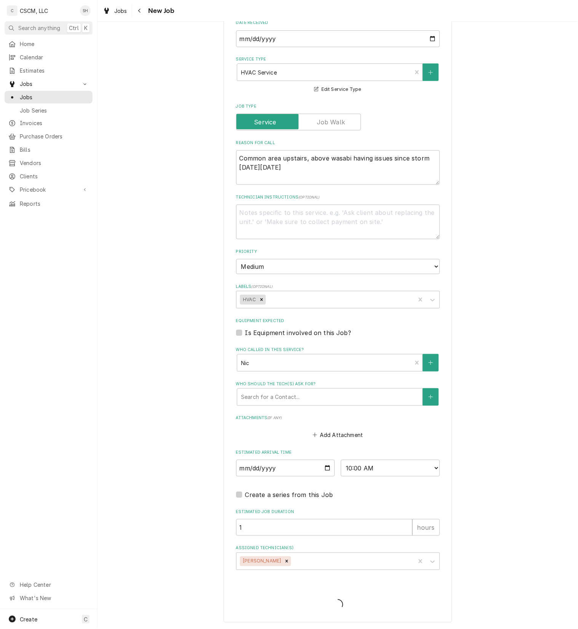
scroll to position [216, 0]
type textarea "x"
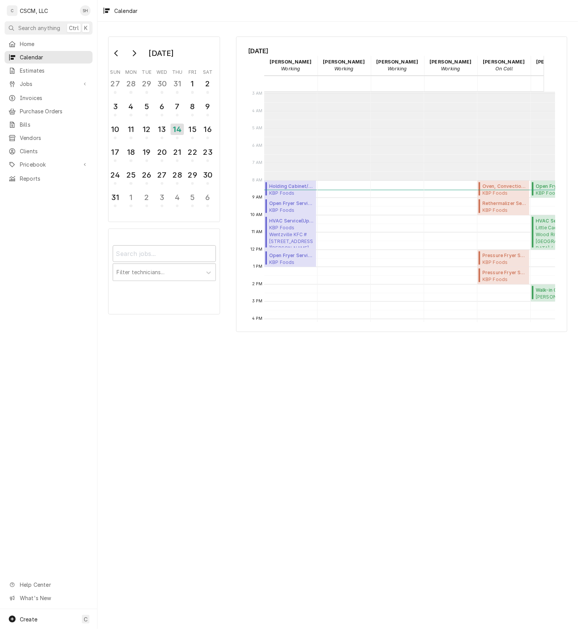
scroll to position [49, 0]
click at [491, 194] on span "KBP Foods Greenville KFC [STREET_ADDRESS][US_STATE]" at bounding box center [504, 194] width 45 height 6
click at [38, 80] on span "Jobs" at bounding box center [48, 84] width 57 height 8
click at [39, 98] on div "Jobs" at bounding box center [48, 97] width 85 height 10
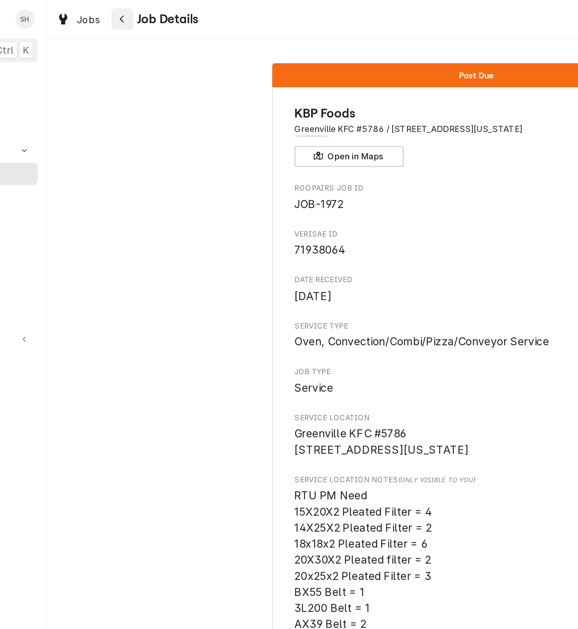
click at [138, 12] on icon "Navigate back" at bounding box center [139, 10] width 3 height 5
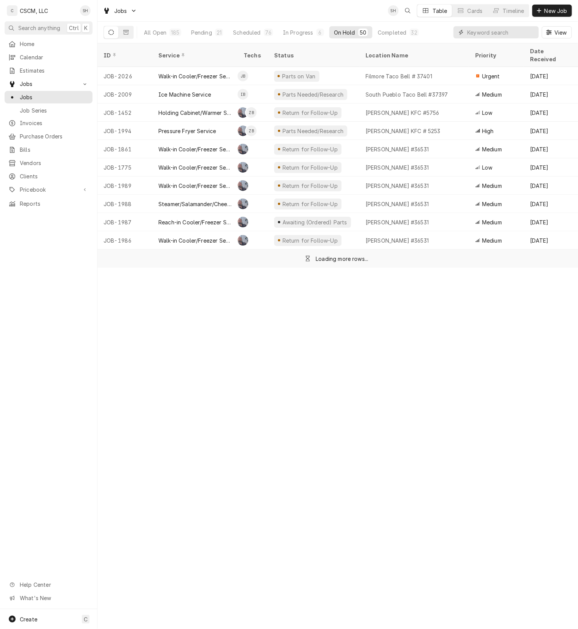
click at [505, 33] on input "Dynamic Content Wrapper" at bounding box center [501, 32] width 68 height 12
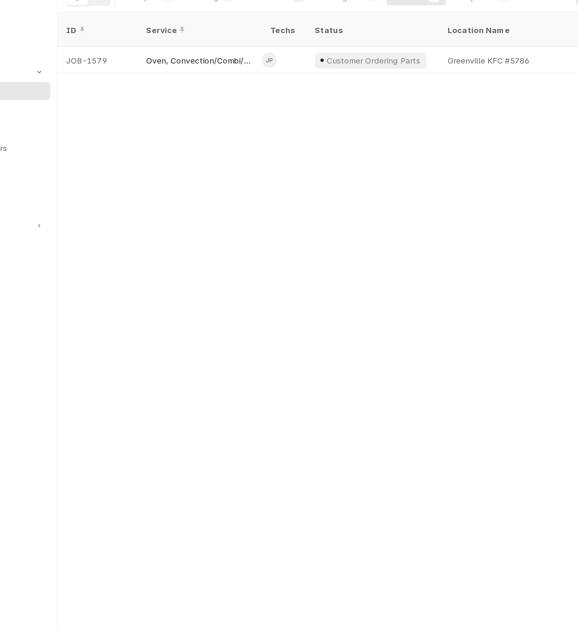
type input "GREEN"
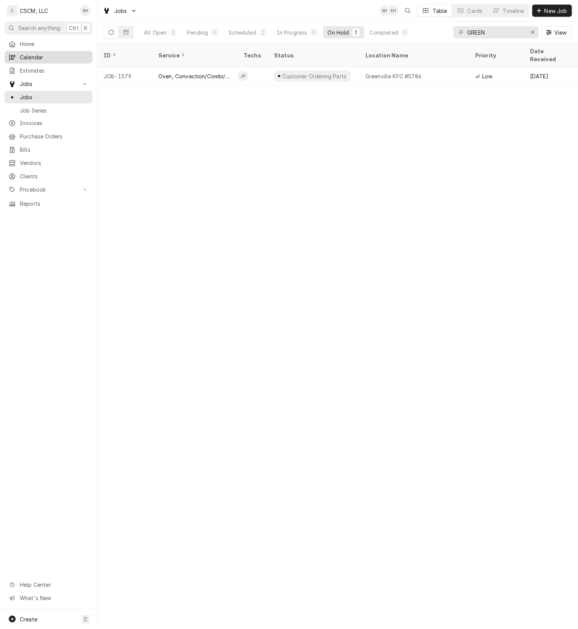
click at [40, 57] on span "Calendar" at bounding box center [54, 57] width 69 height 8
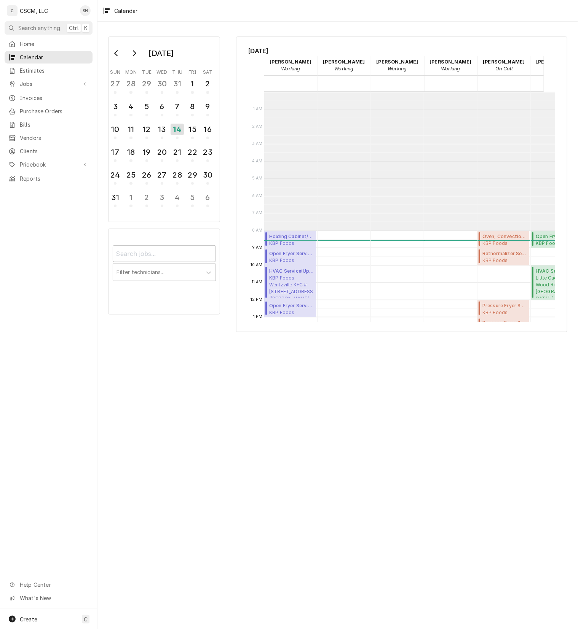
scroll to position [138, 0]
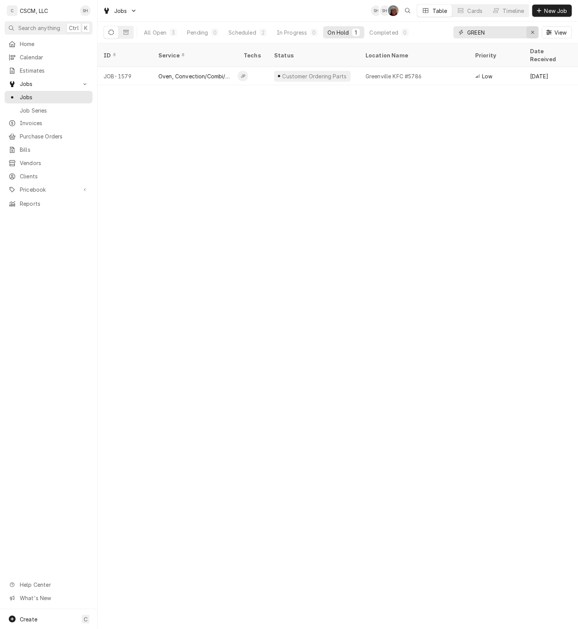
click at [530, 32] on icon "Erase input" at bounding box center [532, 32] width 4 height 5
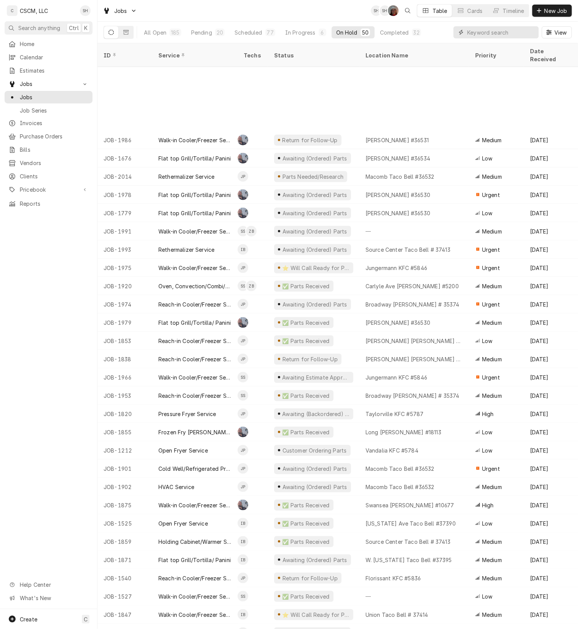
scroll to position [189, 0]
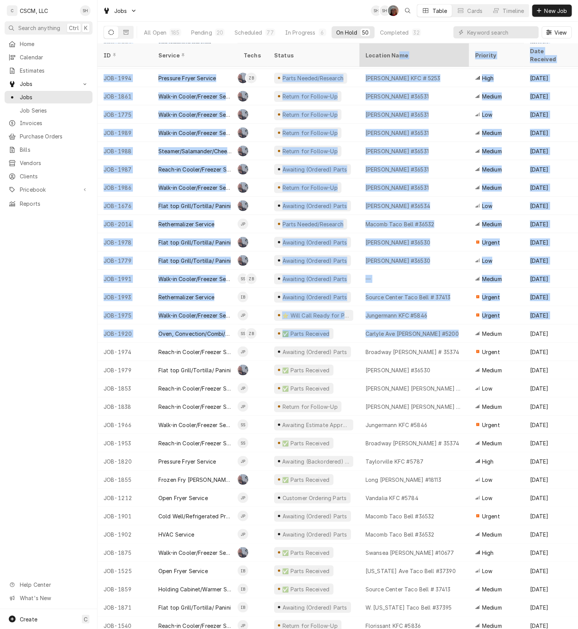
drag, startPoint x: 478, startPoint y: 194, endPoint x: 394, endPoint y: 54, distance: 163.0
click at [394, 54] on table "ID Service Techs Status Location Name Priority Date Received Client Location Ad…" at bounding box center [337, 336] width 480 height 586
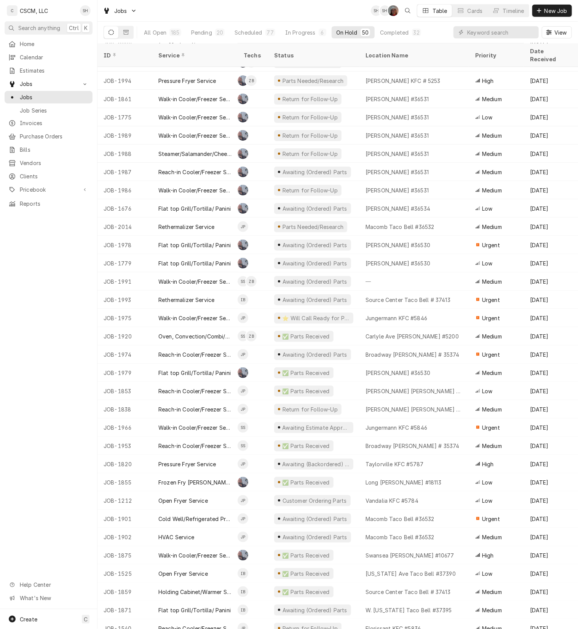
drag, startPoint x: 394, startPoint y: 54, endPoint x: 301, endPoint y: 10, distance: 103.8
click at [301, 10] on div "Jobs SH SH DV Table Cards Timeline New Job" at bounding box center [337, 10] width 480 height 21
